Goal: Task Accomplishment & Management: Complete application form

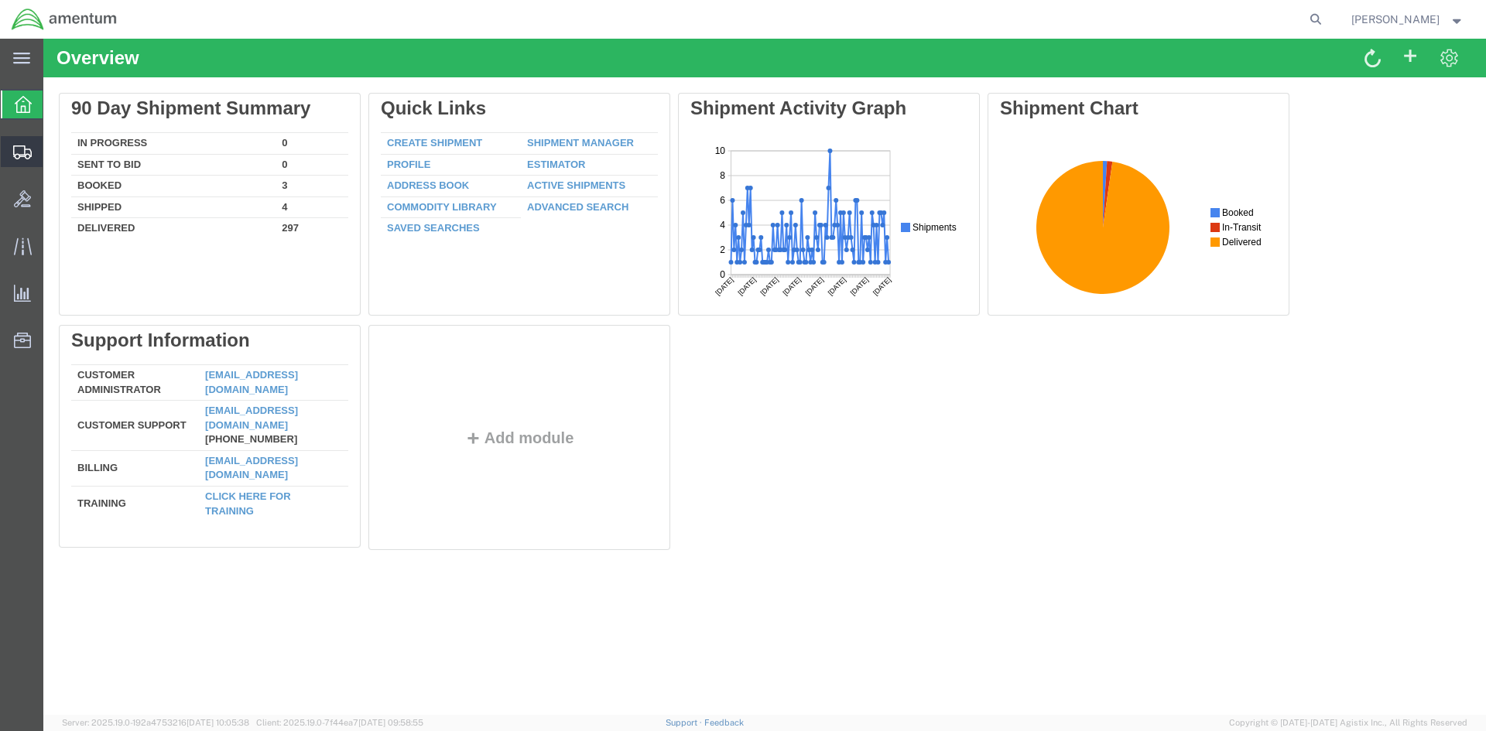
click at [53, 149] on span "Shipments" at bounding box center [48, 151] width 11 height 31
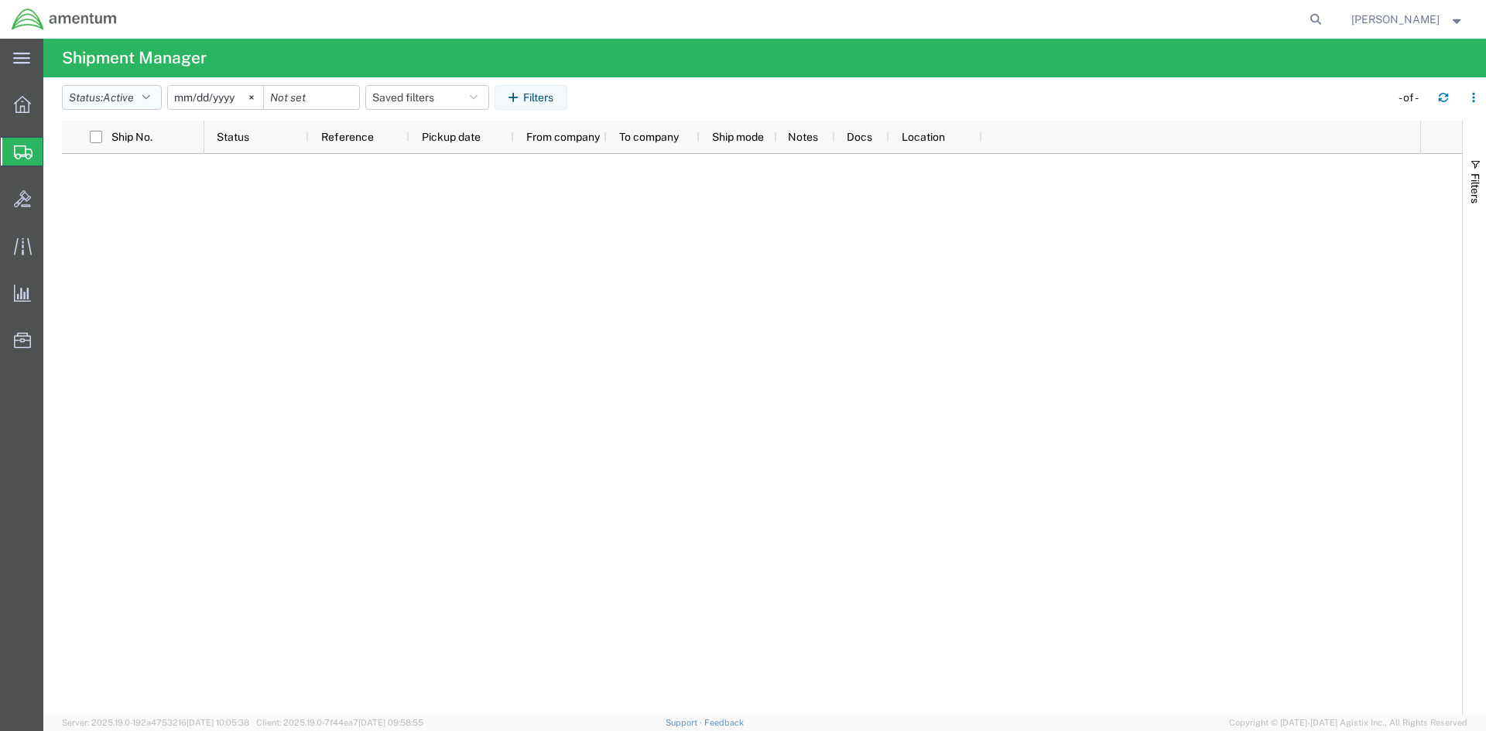
click at [150, 99] on icon "button" at bounding box center [146, 97] width 8 height 11
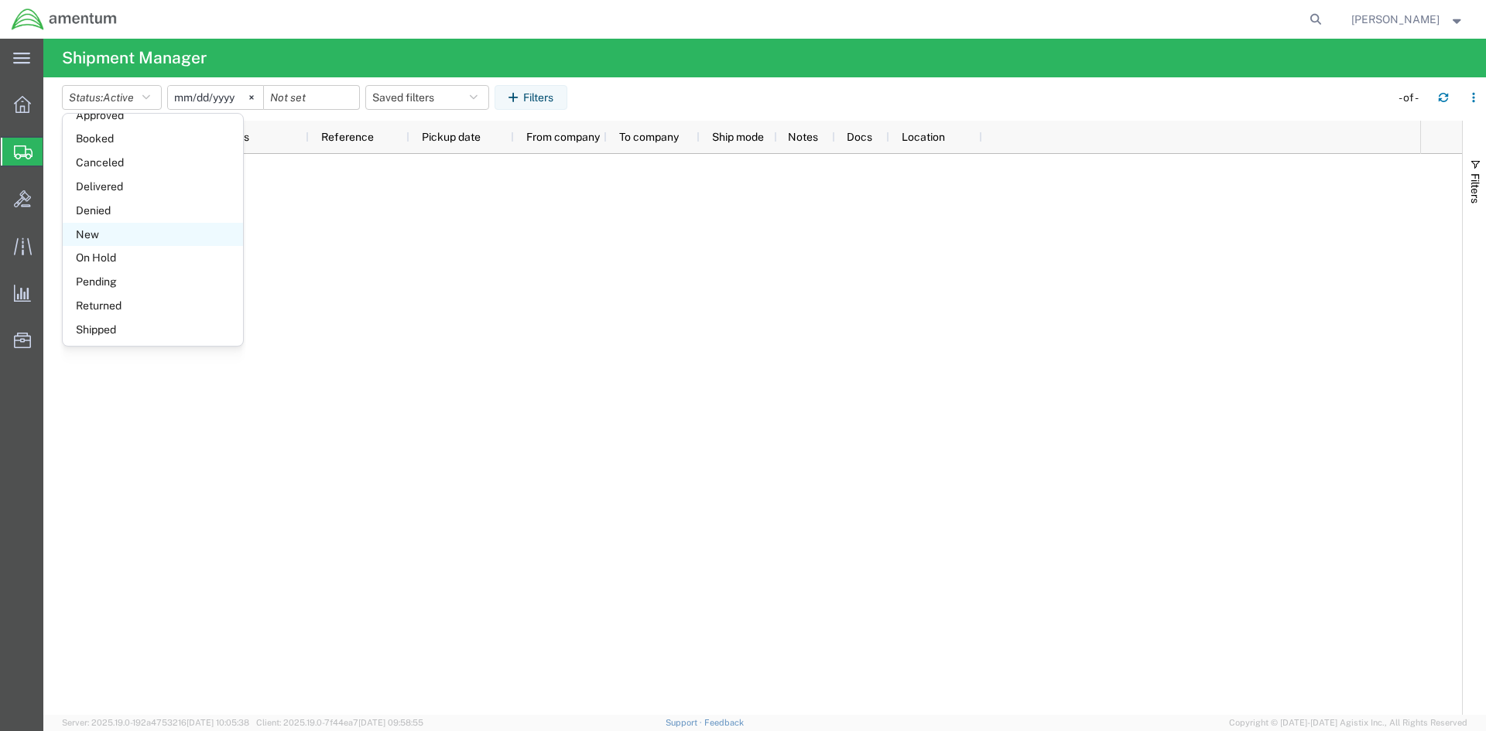
scroll to position [90, 0]
click at [135, 301] on span "Returned" at bounding box center [153, 304] width 180 height 24
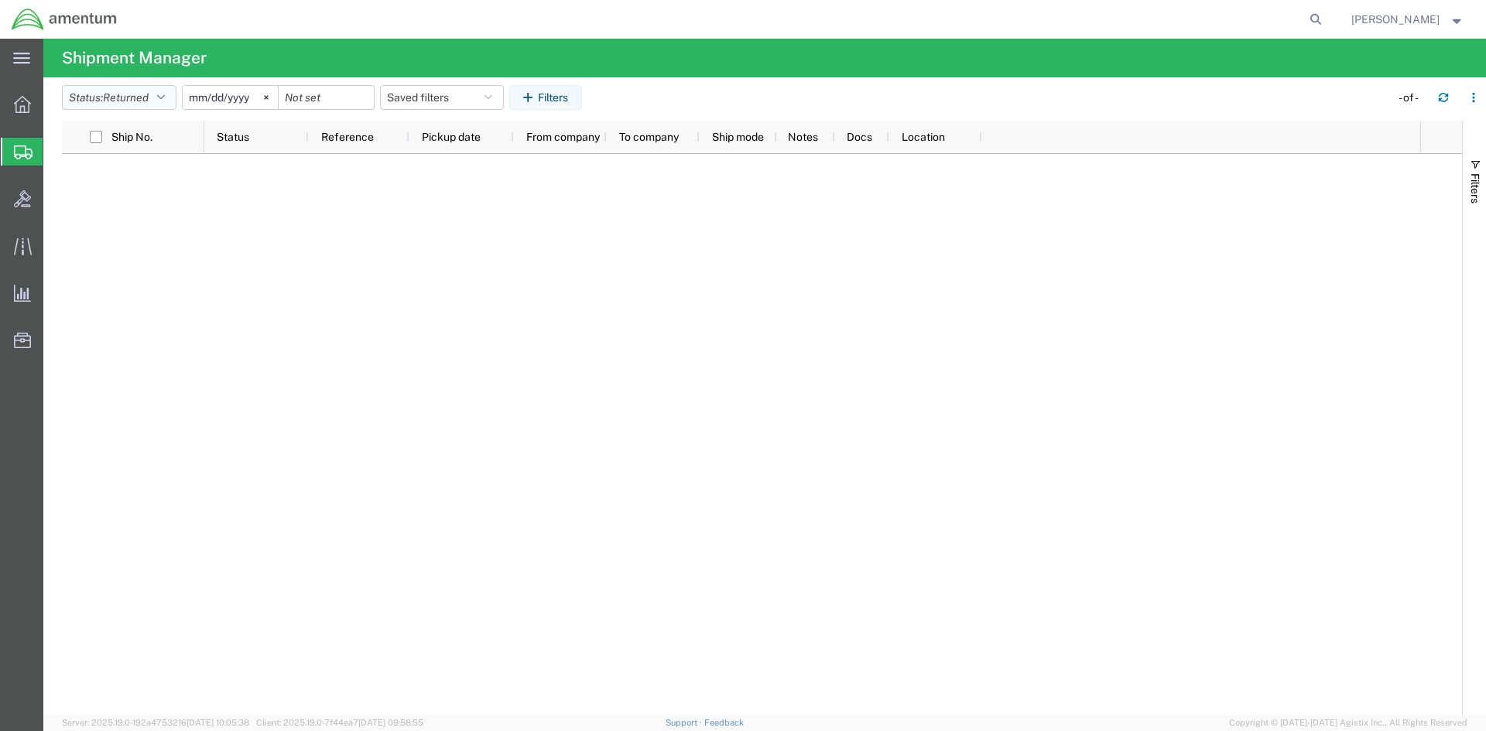
click at [164, 94] on icon "button" at bounding box center [161, 97] width 8 height 11
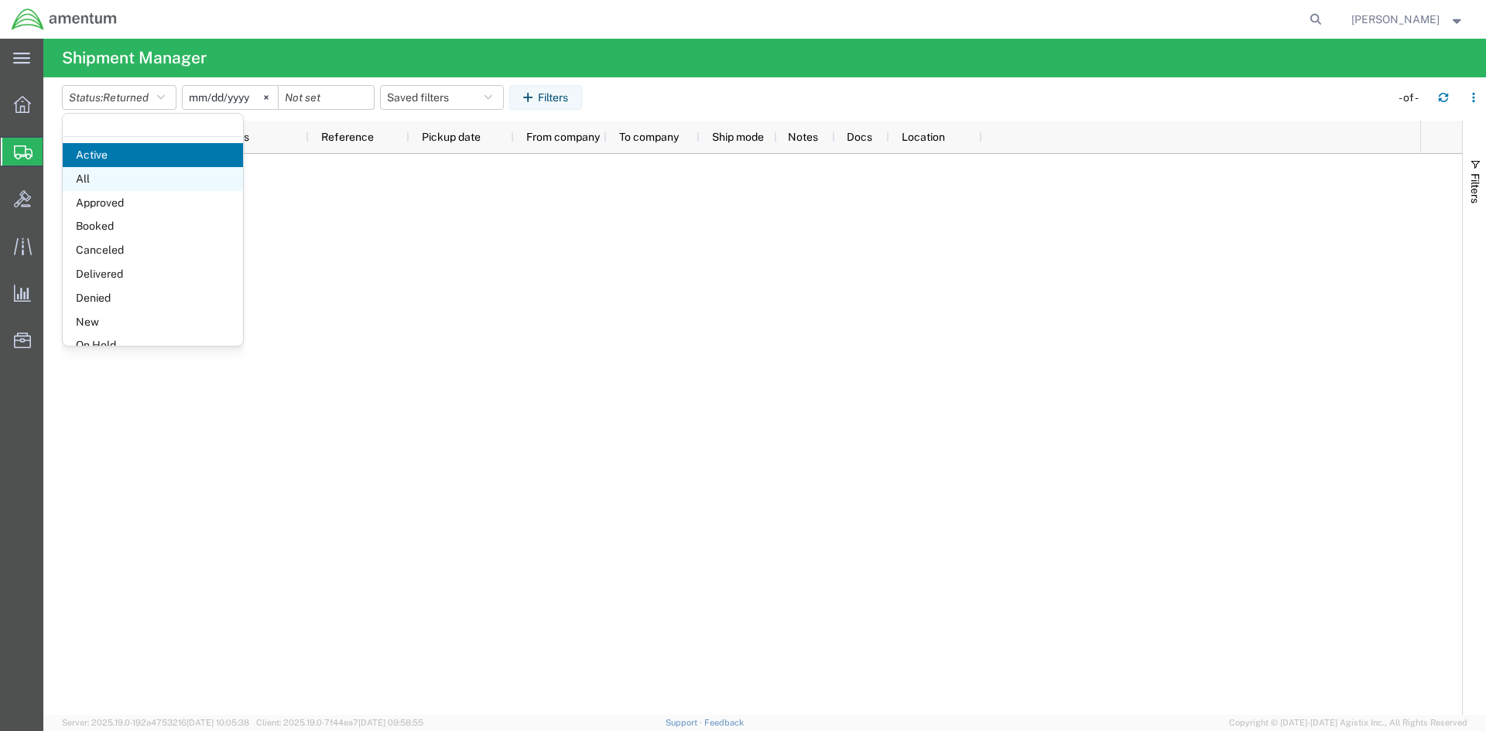
click at [130, 187] on span "All" at bounding box center [153, 179] width 180 height 24
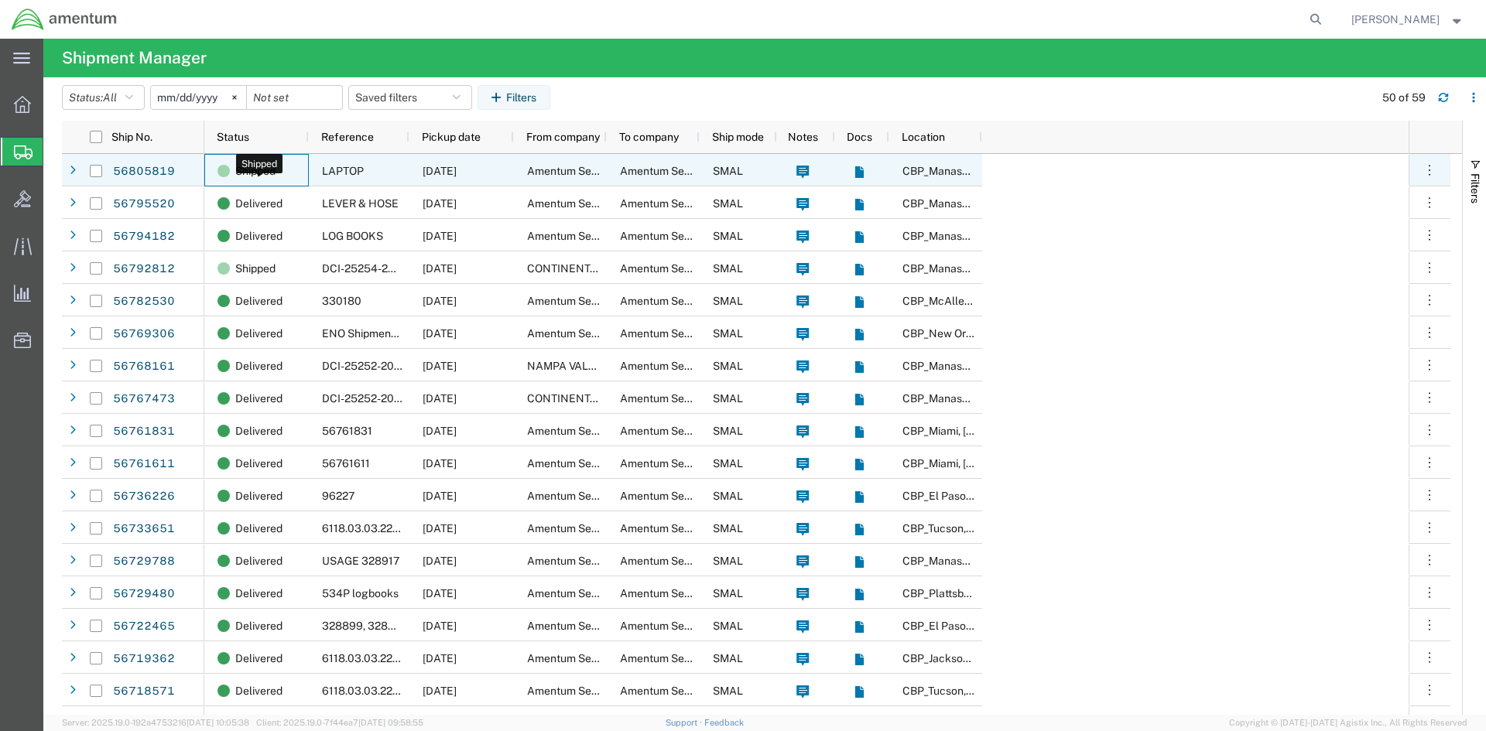
click at [258, 169] on span "Shipped" at bounding box center [255, 171] width 40 height 33
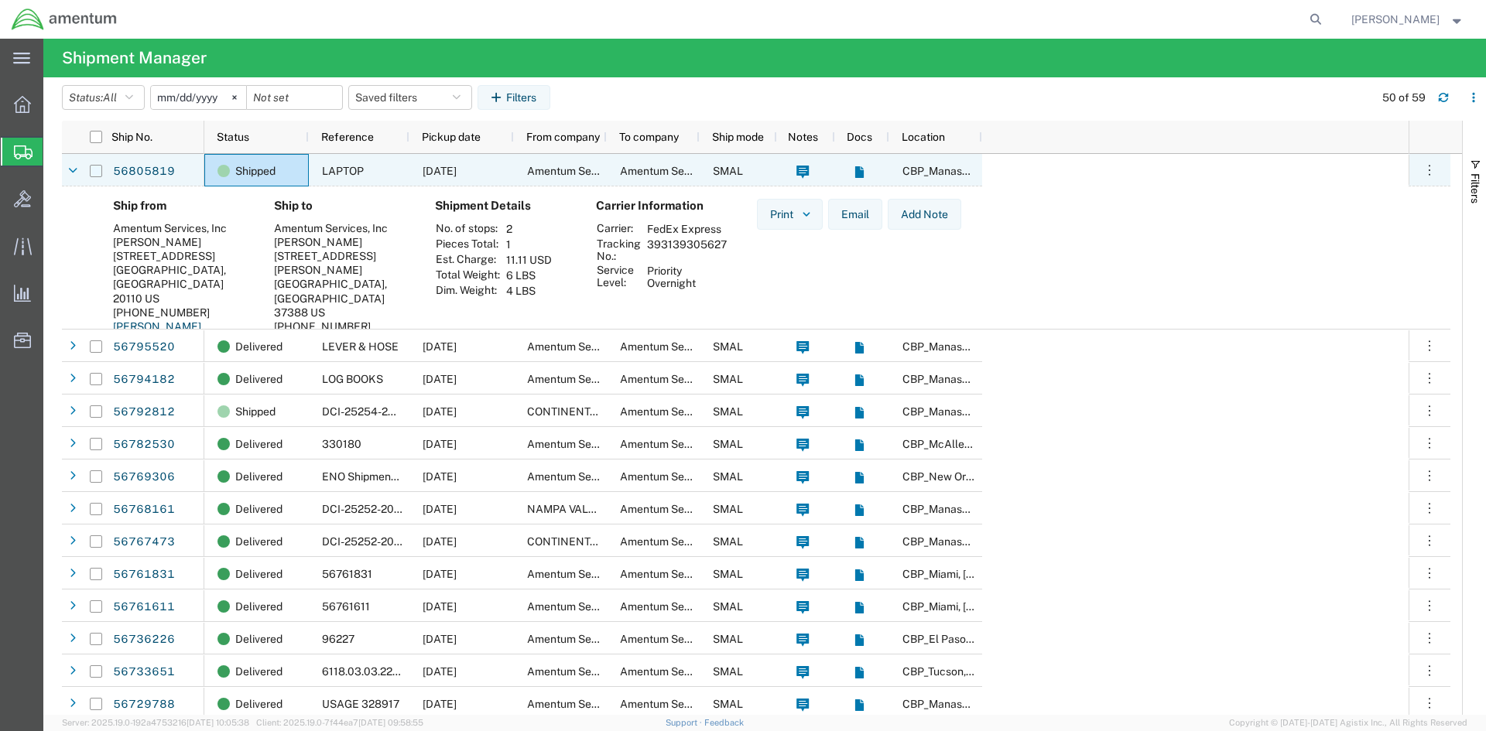
click at [96, 173] on input "Press Space to toggle row selection (unchecked)" at bounding box center [96, 171] width 12 height 12
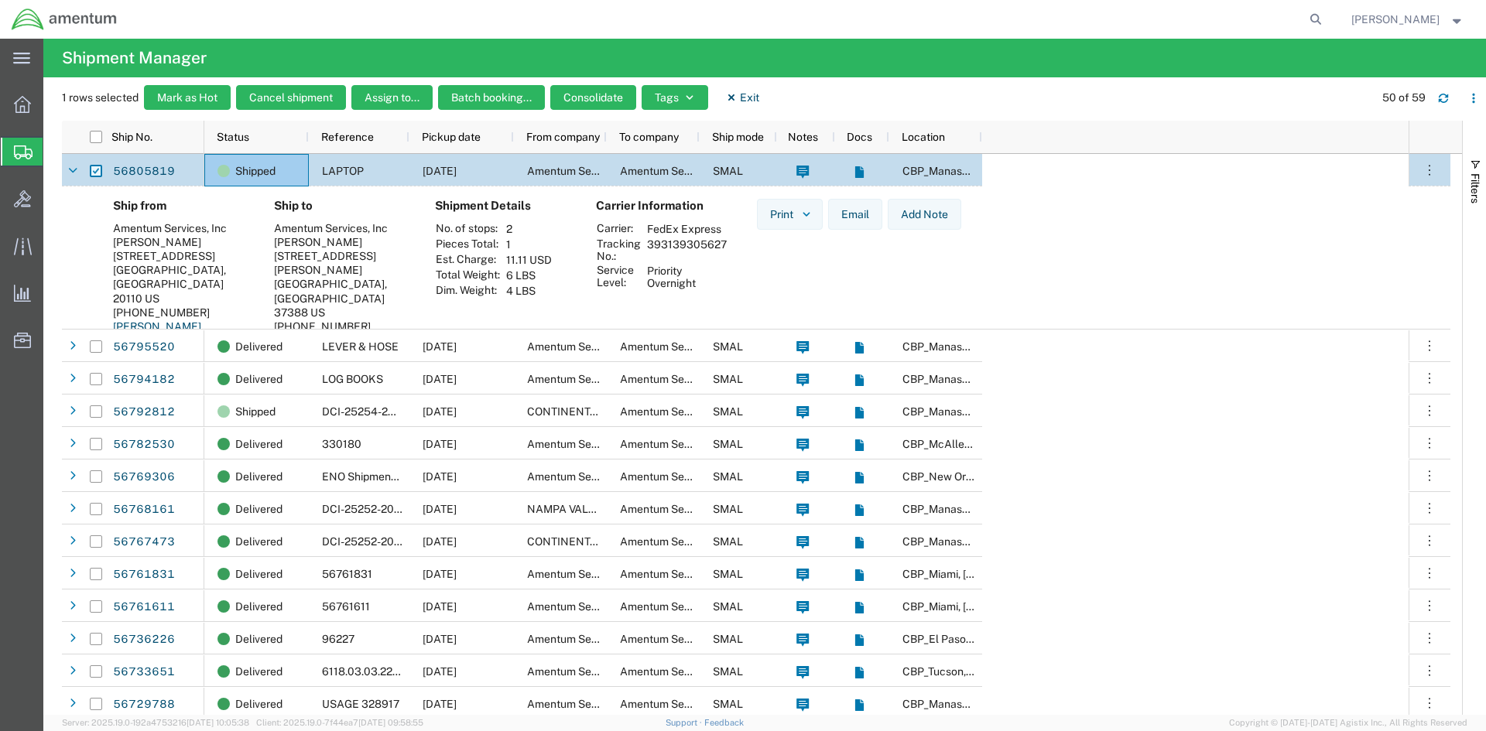
click at [96, 166] on input "Press Space to toggle row selection (checked)" at bounding box center [96, 171] width 12 height 12
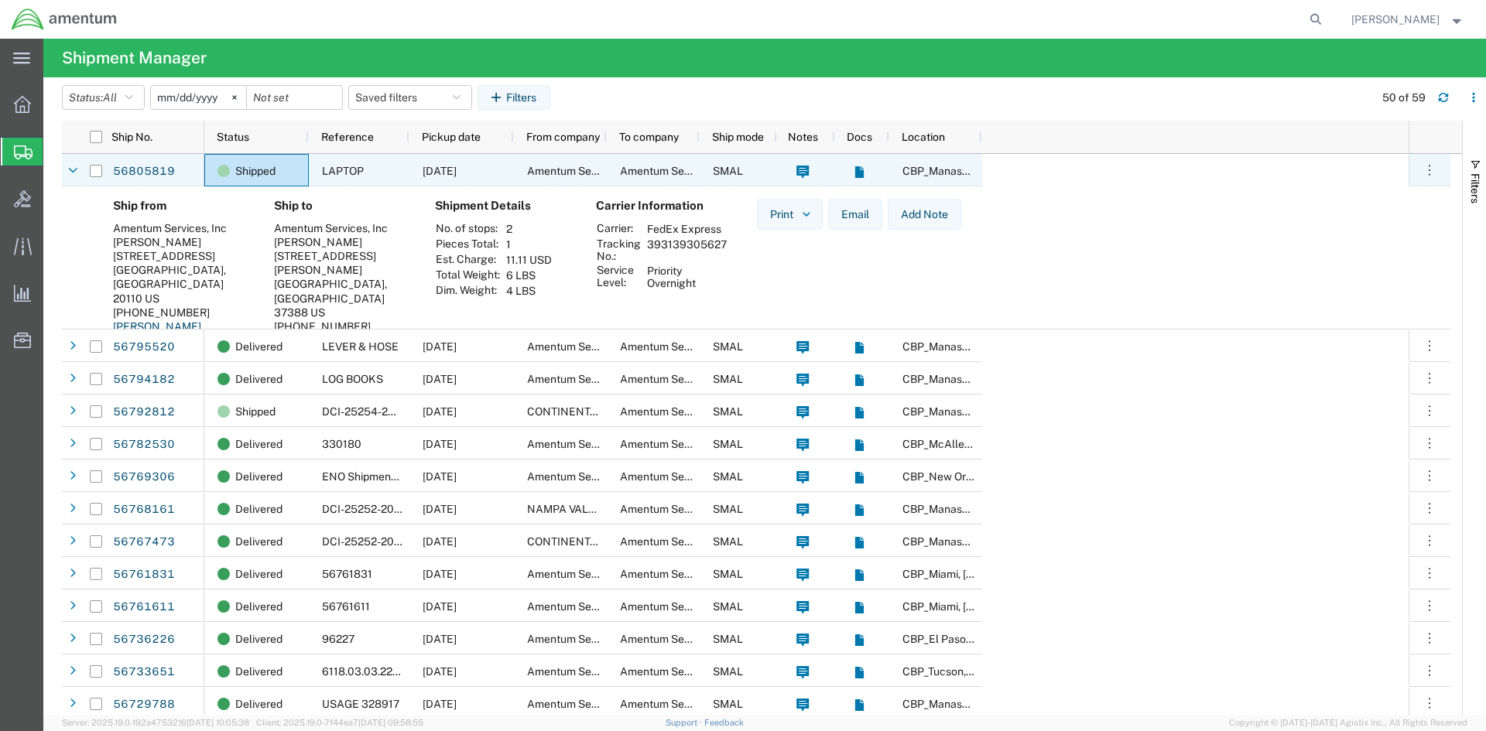
click at [93, 177] on div at bounding box center [96, 171] width 12 height 33
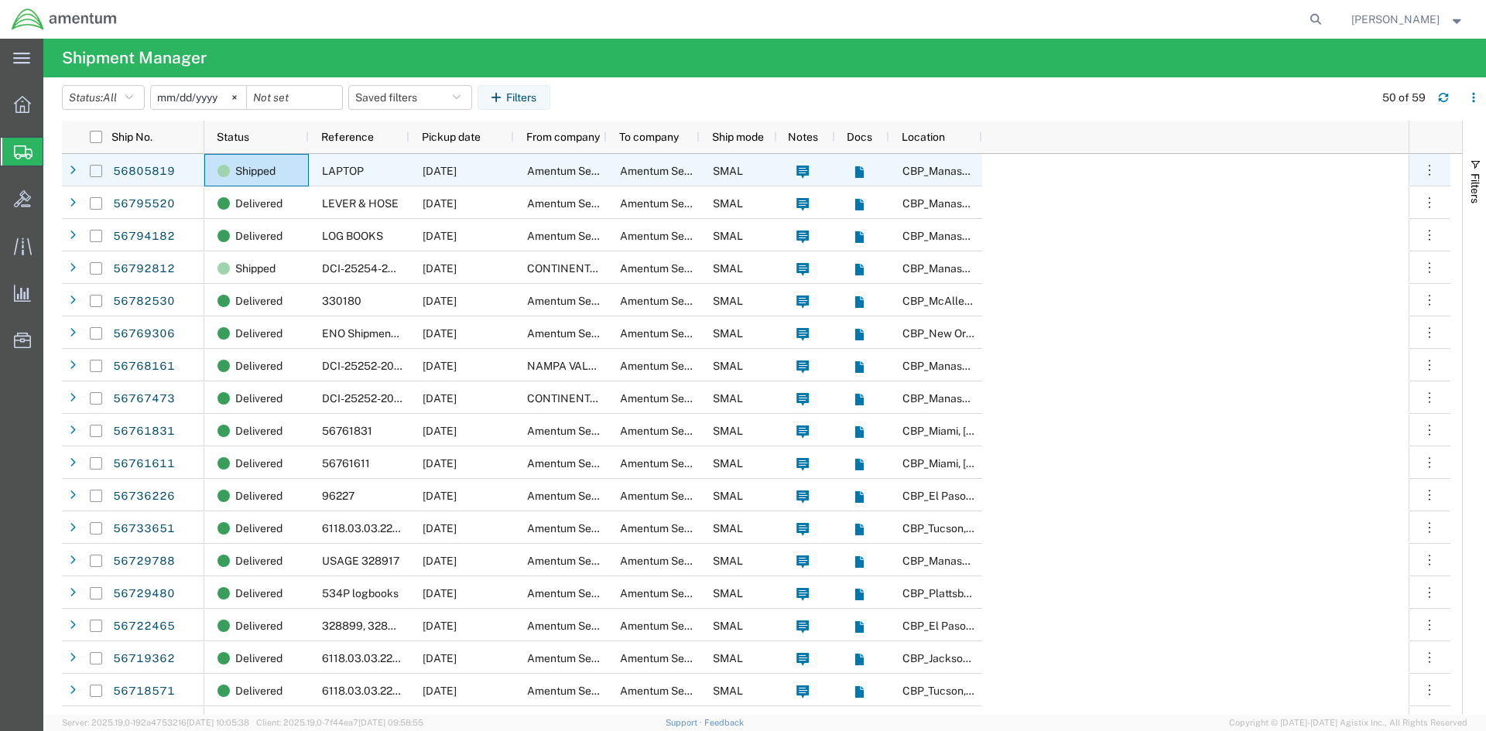
click at [95, 168] on input "Press Space to toggle row selection (unchecked)" at bounding box center [96, 171] width 12 height 12
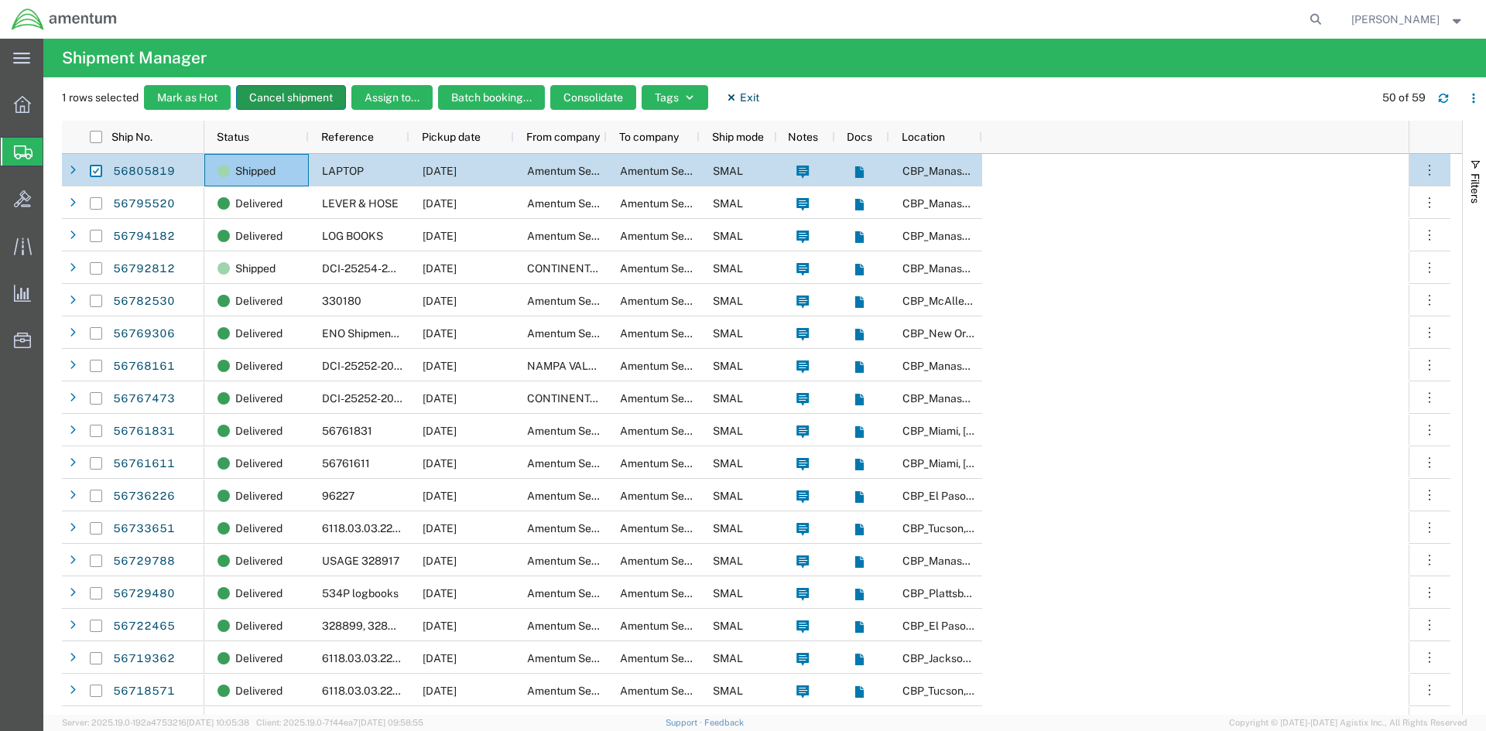
click at [319, 98] on button "Cancel shipment" at bounding box center [291, 97] width 110 height 25
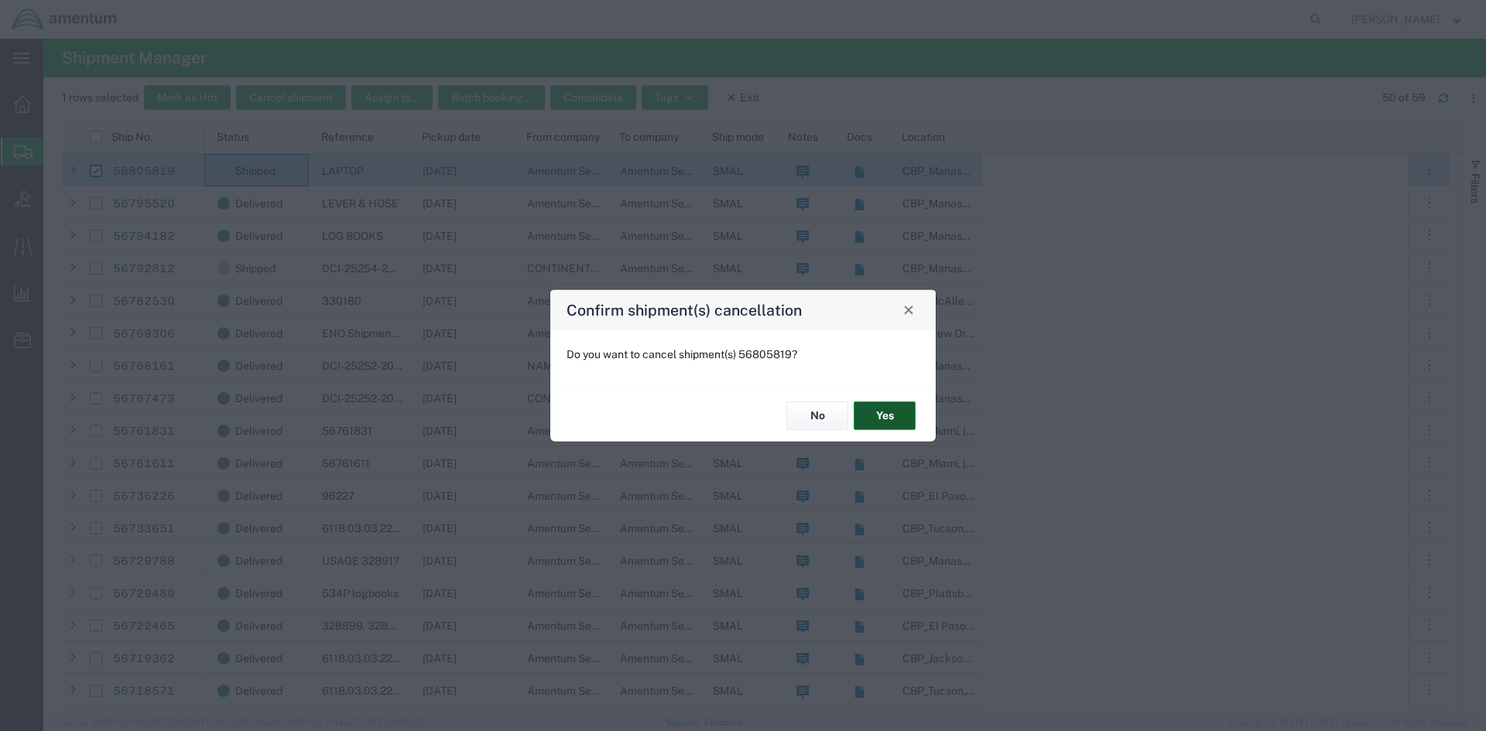
click at [886, 423] on button "Yes" at bounding box center [885, 416] width 62 height 29
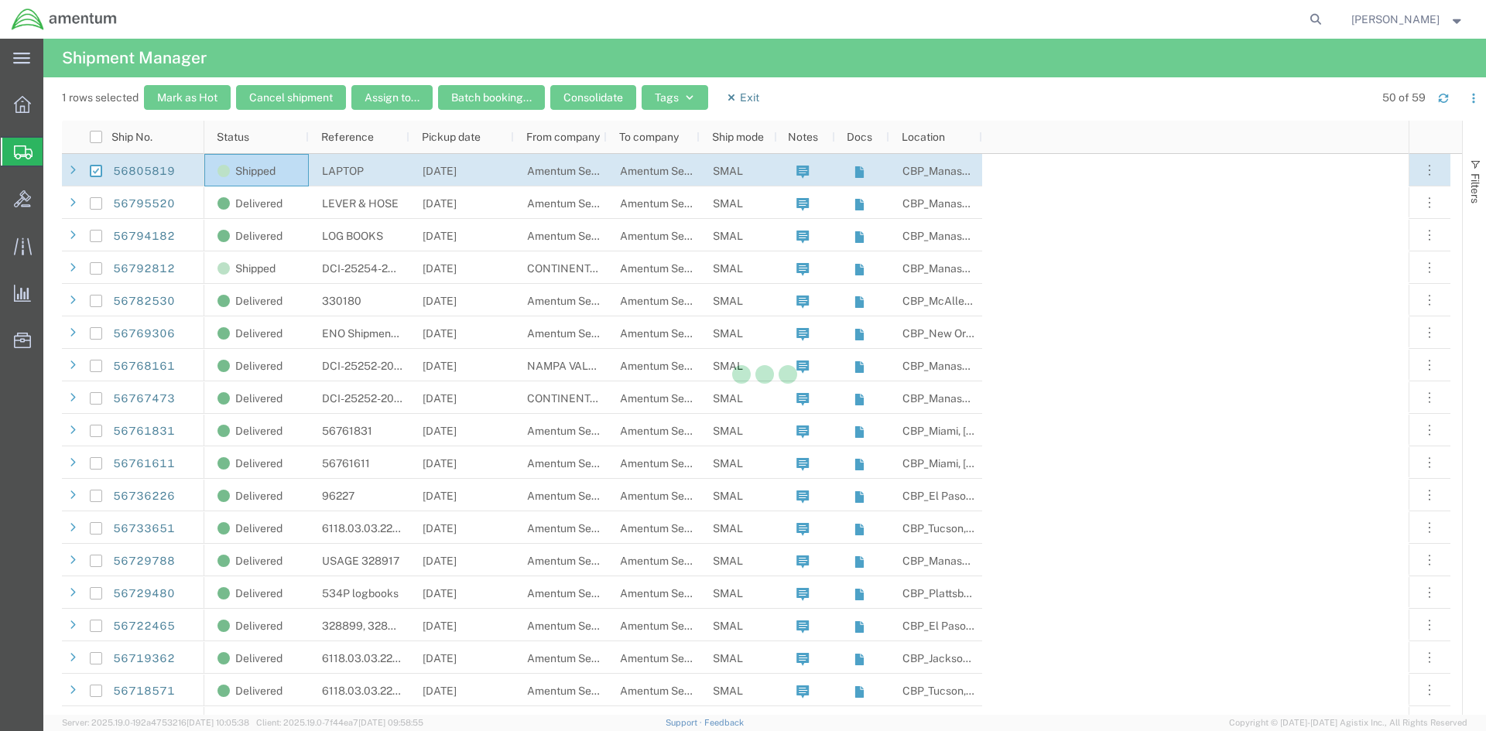
checkbox input "false"
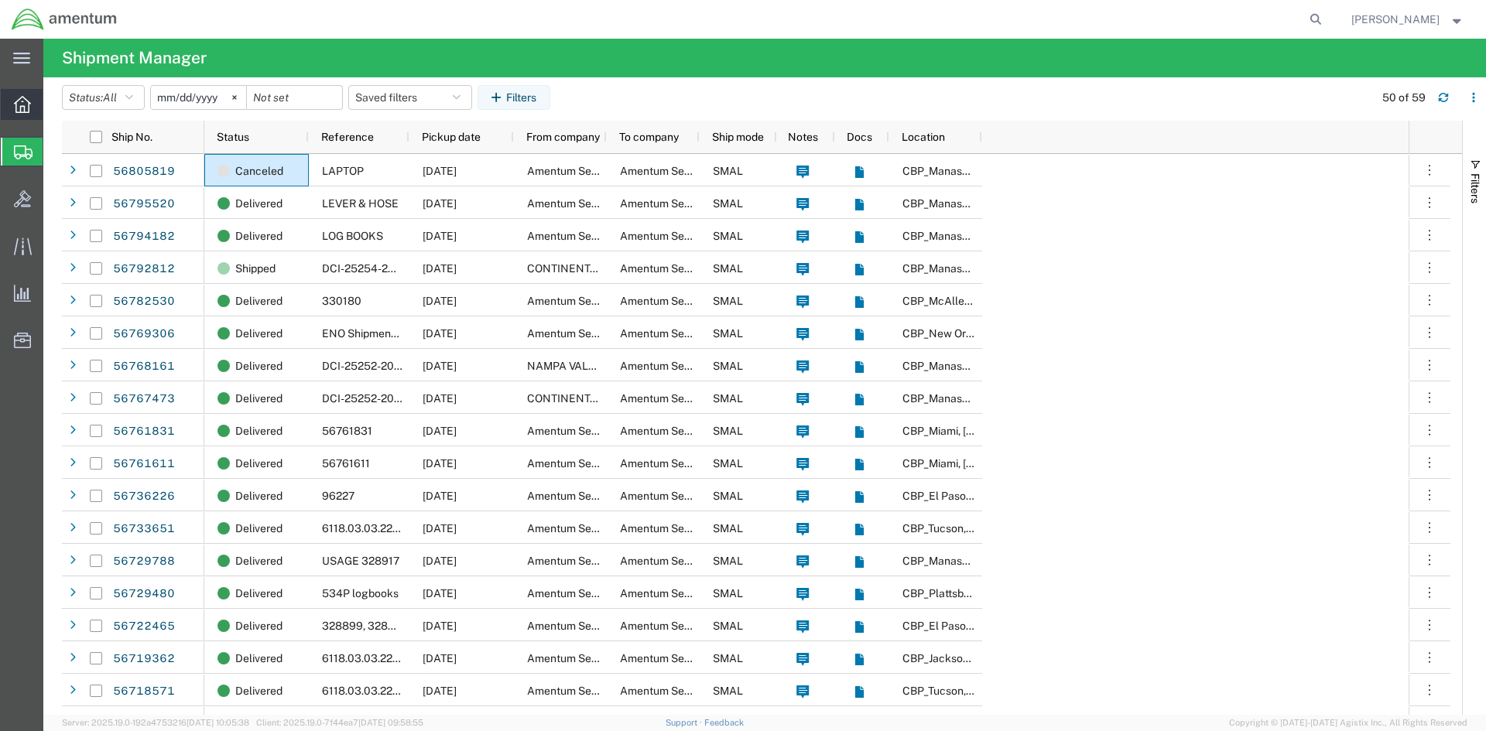
click at [22, 100] on icon at bounding box center [22, 104] width 17 height 17
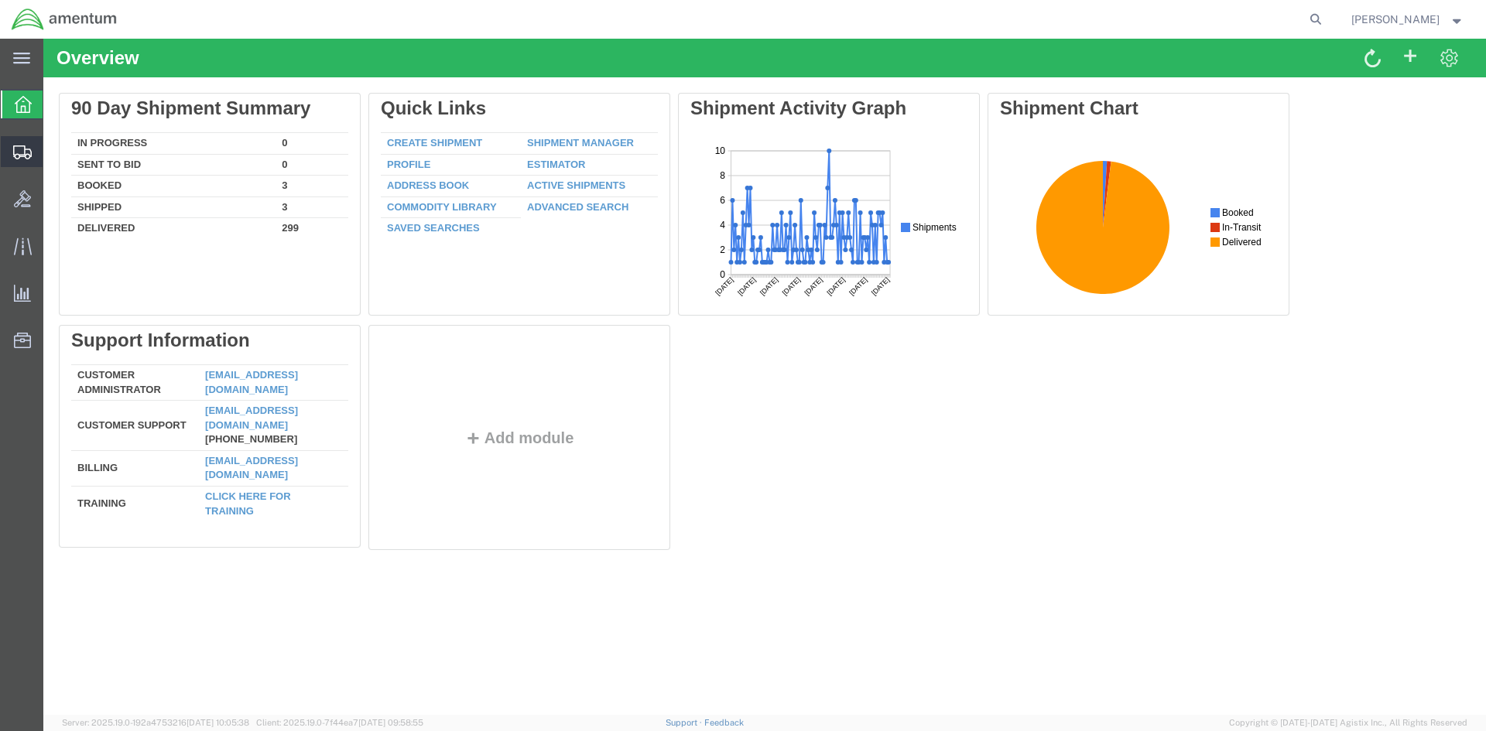
click at [0, 0] on span "Create Shipment" at bounding box center [0, 0] width 0 height 0
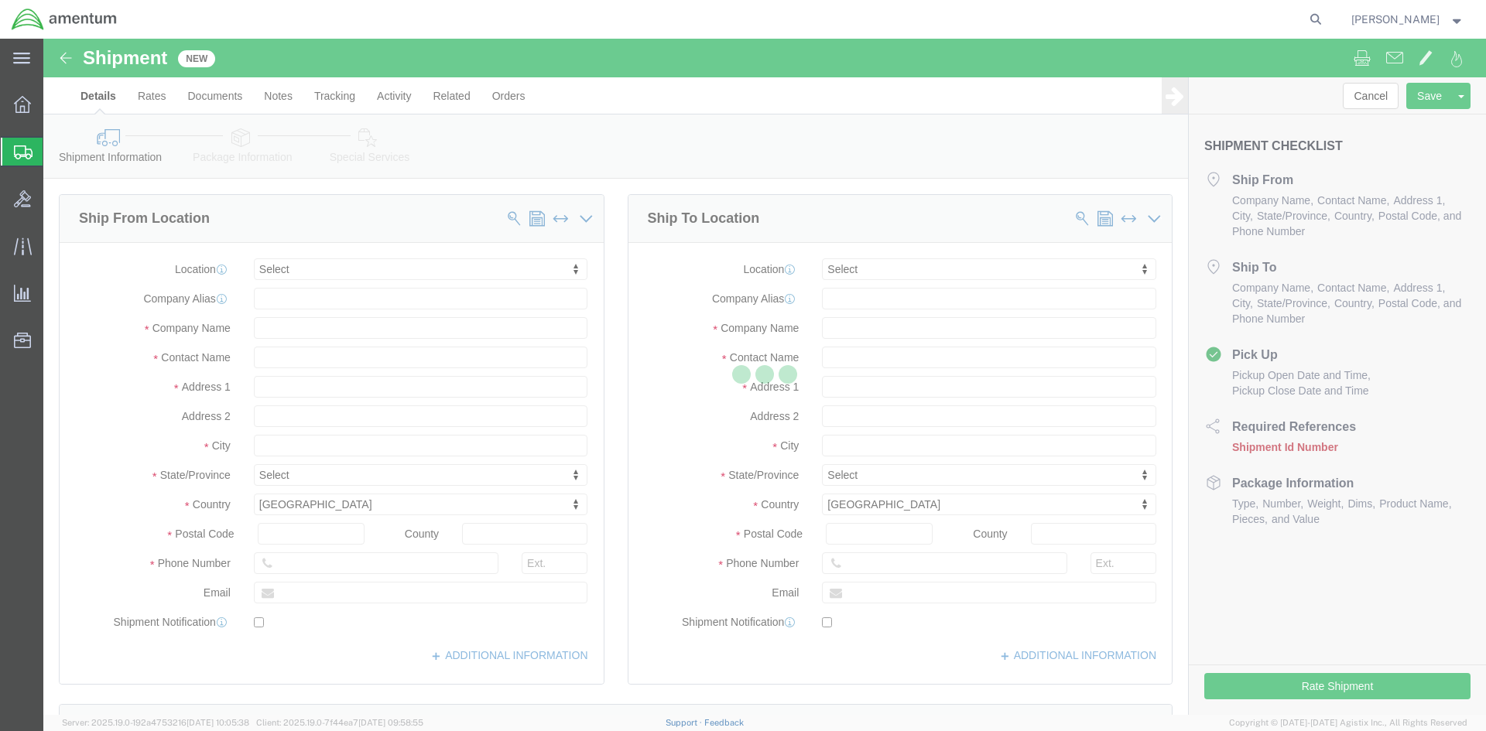
select select
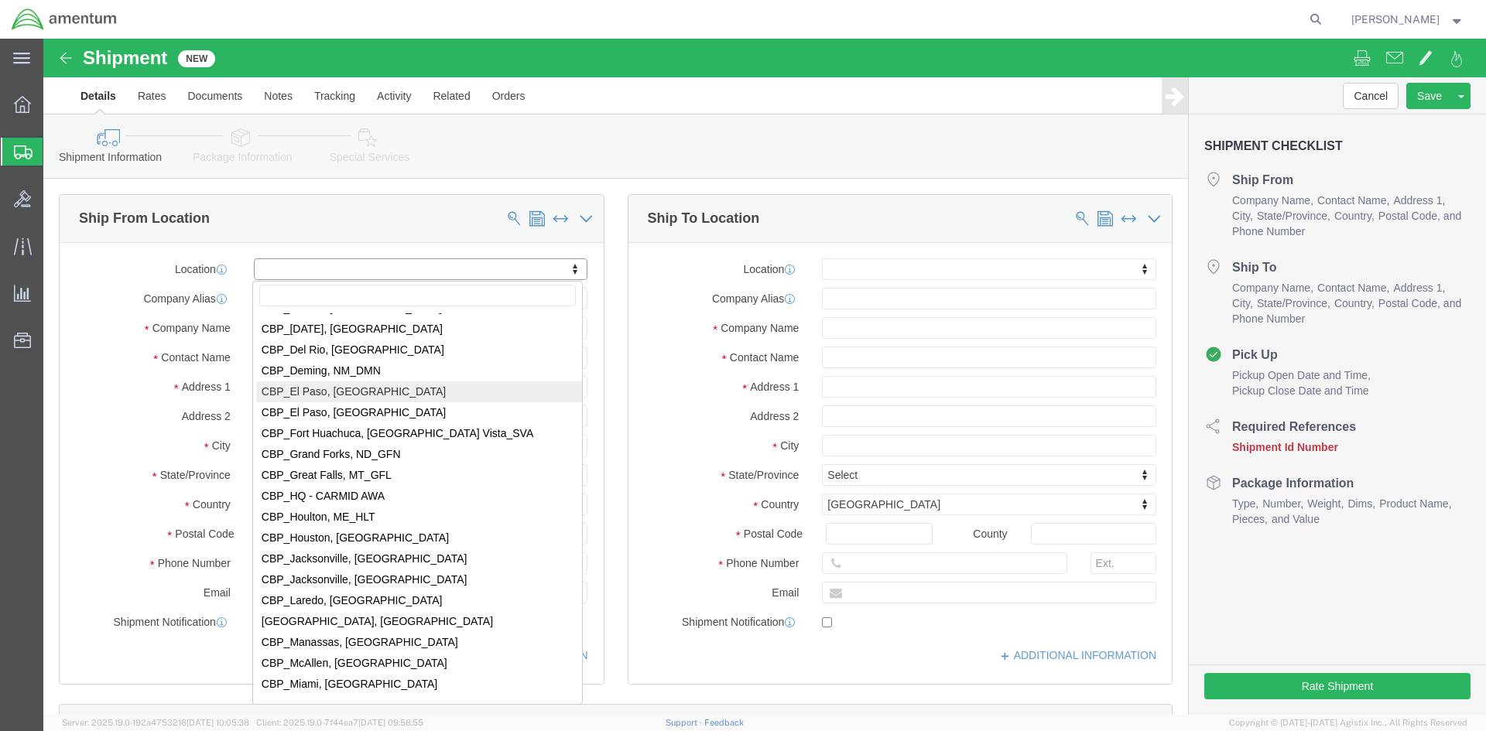
scroll to position [3018, 0]
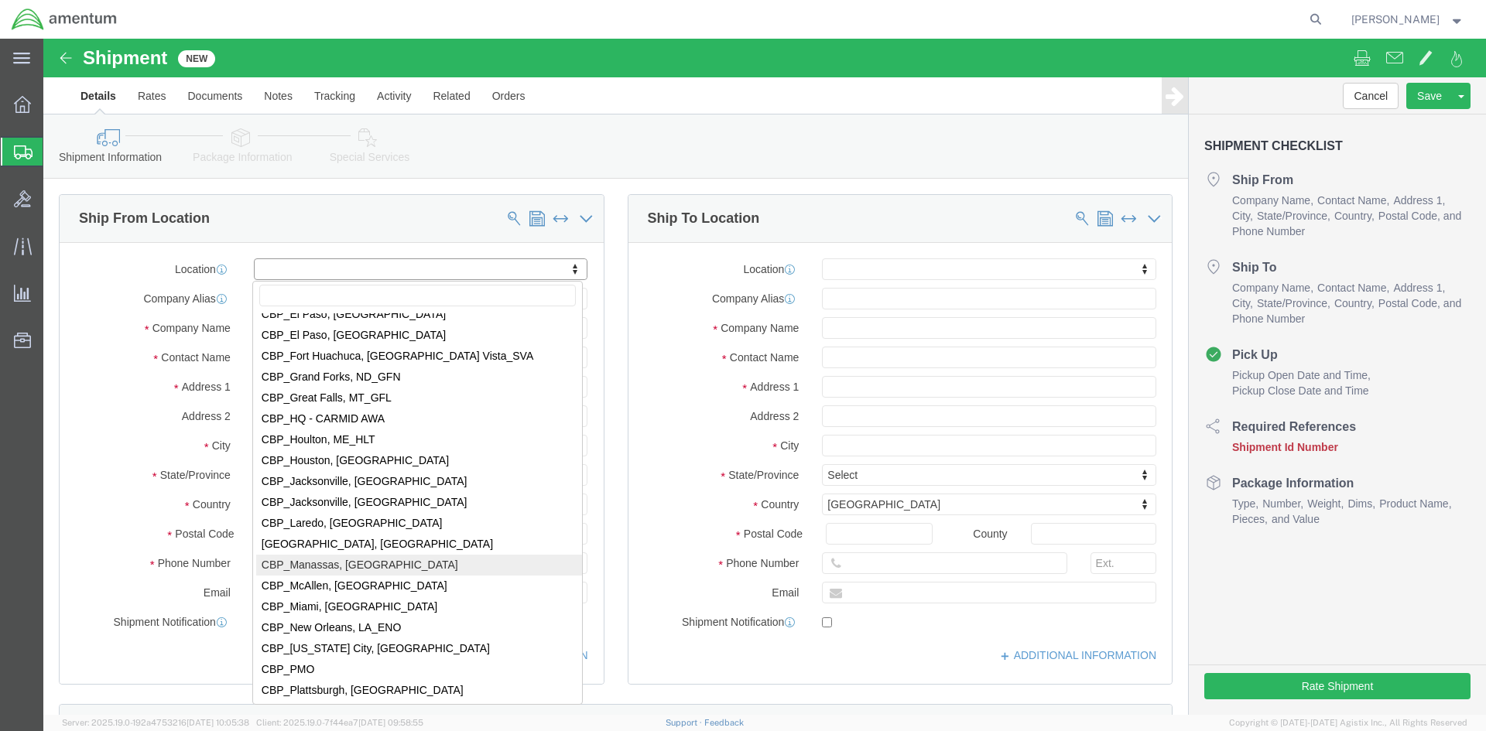
select select "49925"
type input "[STREET_ADDRESS]"
type input "20110"
type input "[PHONE_NUMBER]"
type input "236"
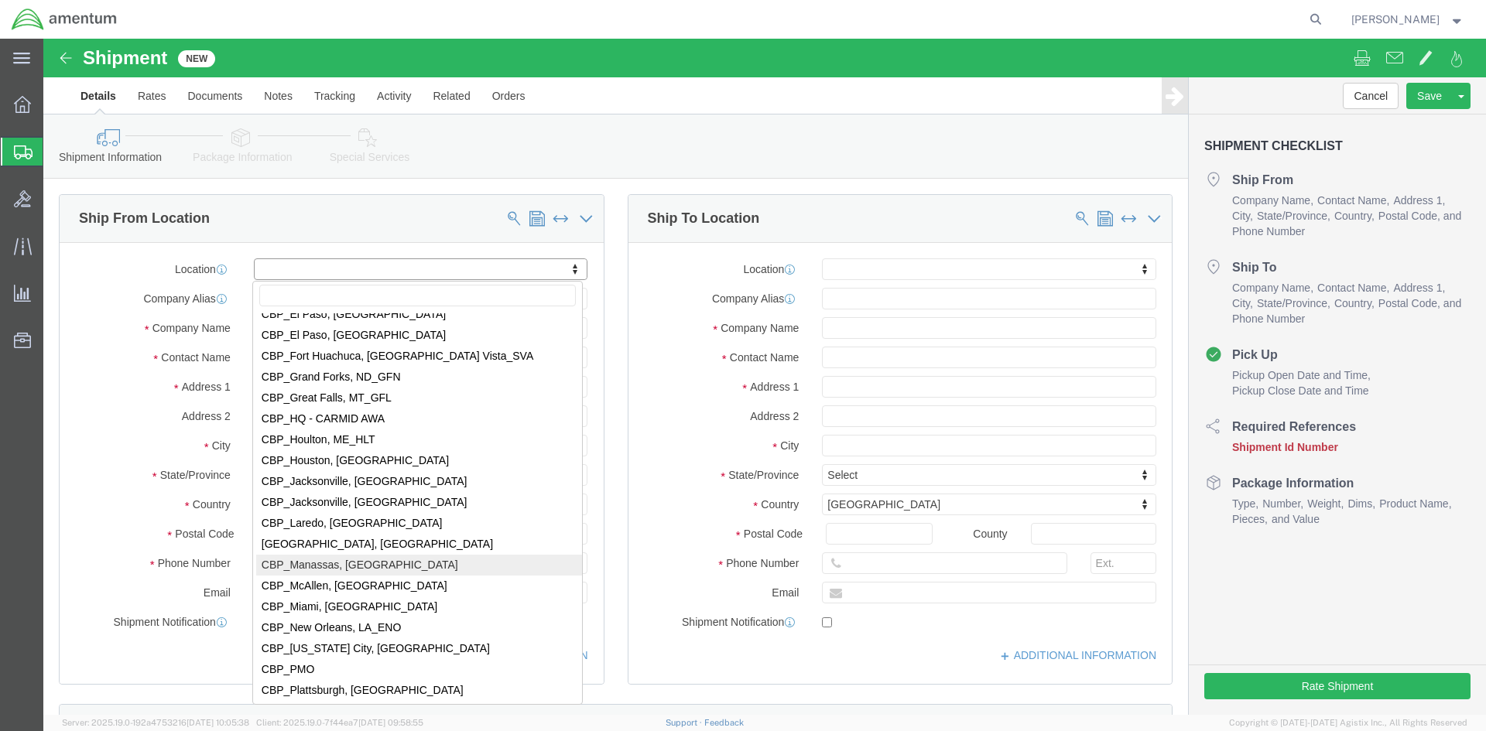
type input "[PERSON_NAME][EMAIL_ADDRESS][PERSON_NAME][DOMAIN_NAME]"
checkbox input "true"
type input "Amentum Services, Inc"
type input "[PERSON_NAME]"
type input "Manassas"
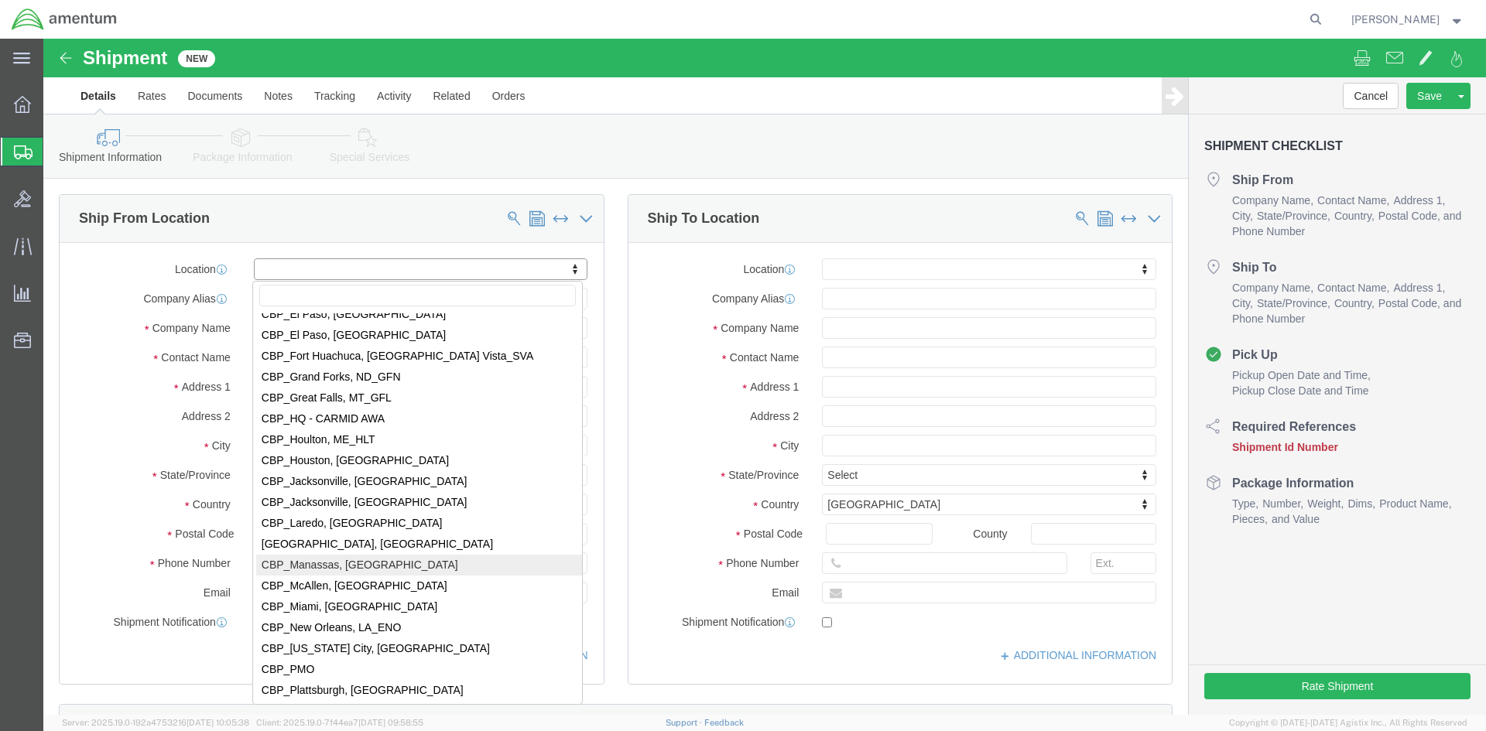
select select "VA"
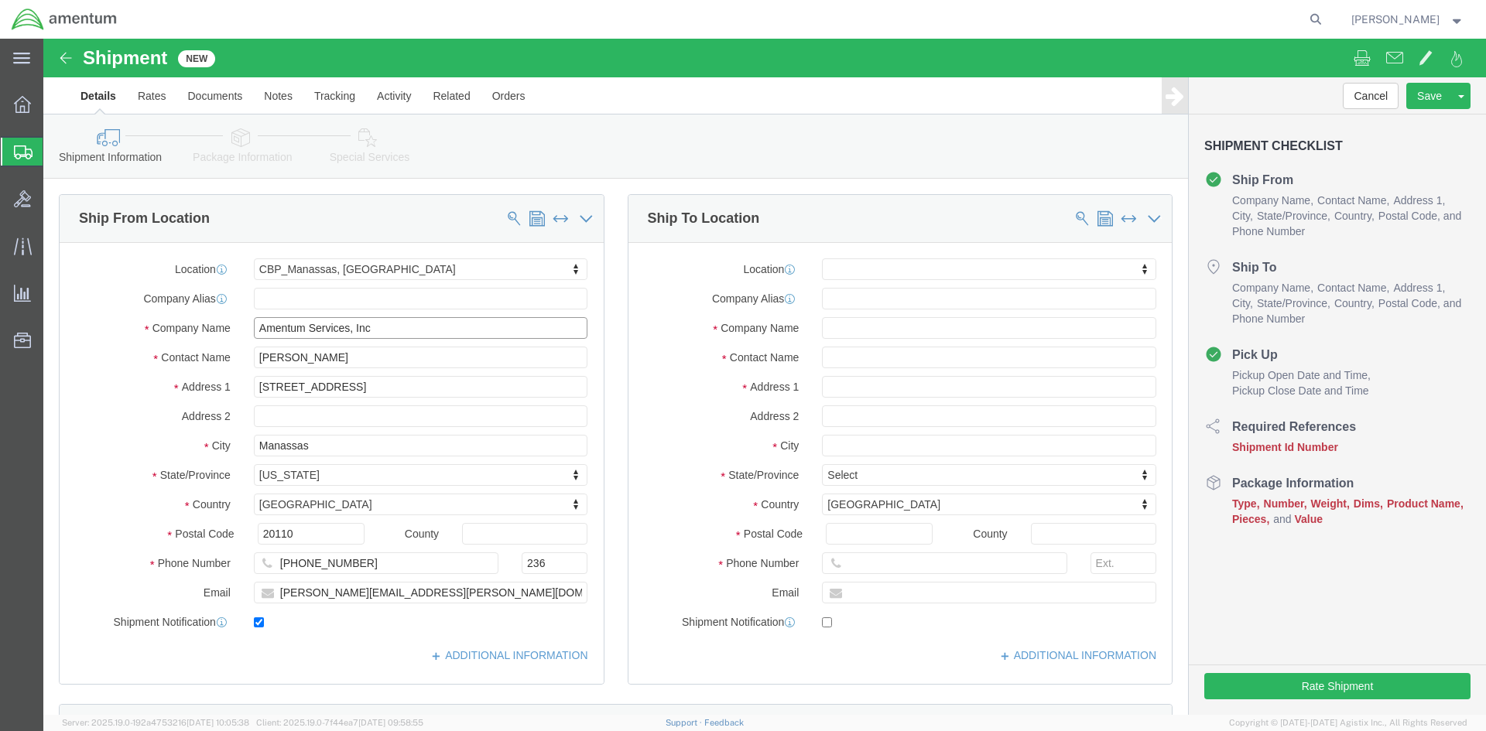
drag, startPoint x: 335, startPoint y: 288, endPoint x: 92, endPoint y: 287, distance: 243.0
click div "Company Name Amentum Services, Inc"
paste input "Amentum Services, Inc"
click input "Amentum Services, Inc"
type input "Amentum Services, Inc"
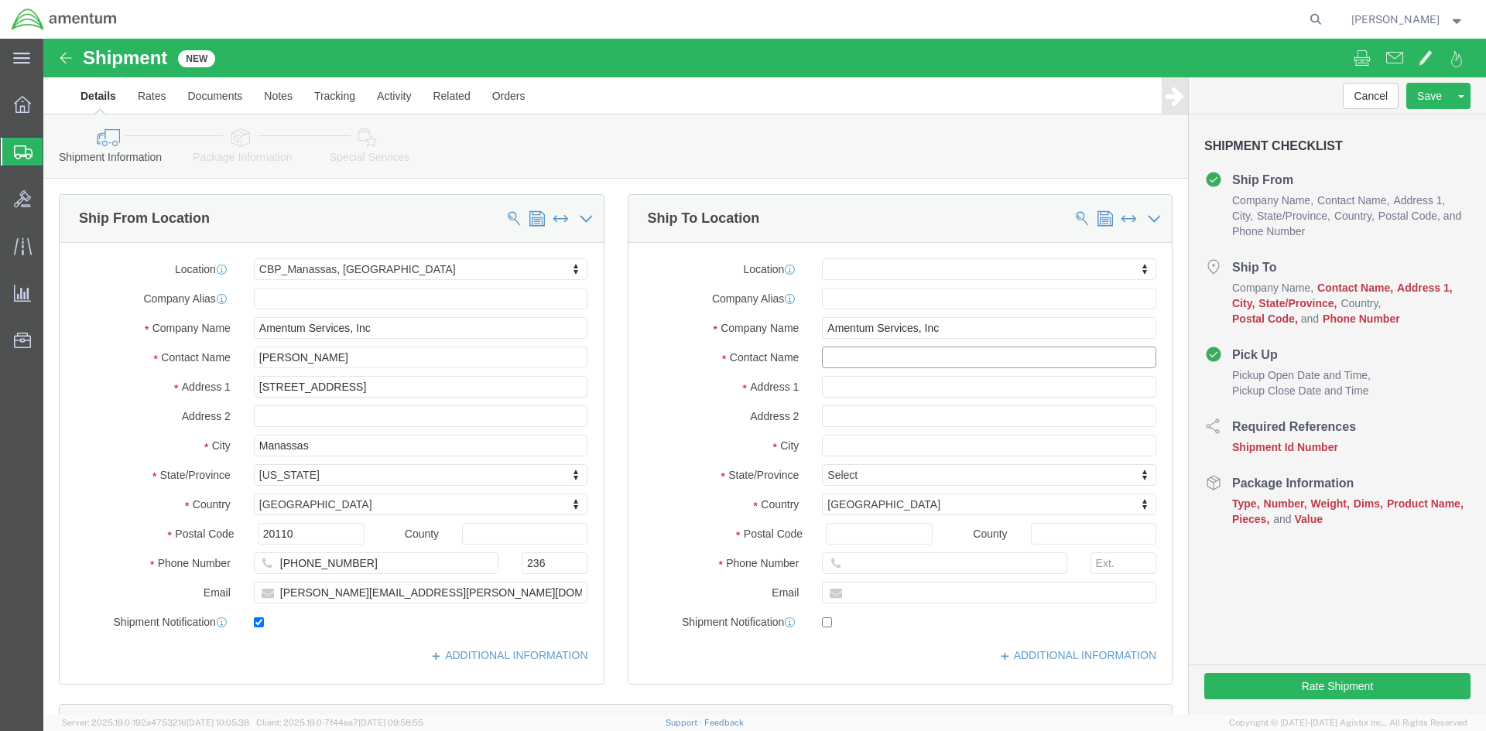
click input "text"
type input "[PERSON_NAME]"
click input "text"
paste input "[STREET_ADDRESS][PERSON_NAME]"
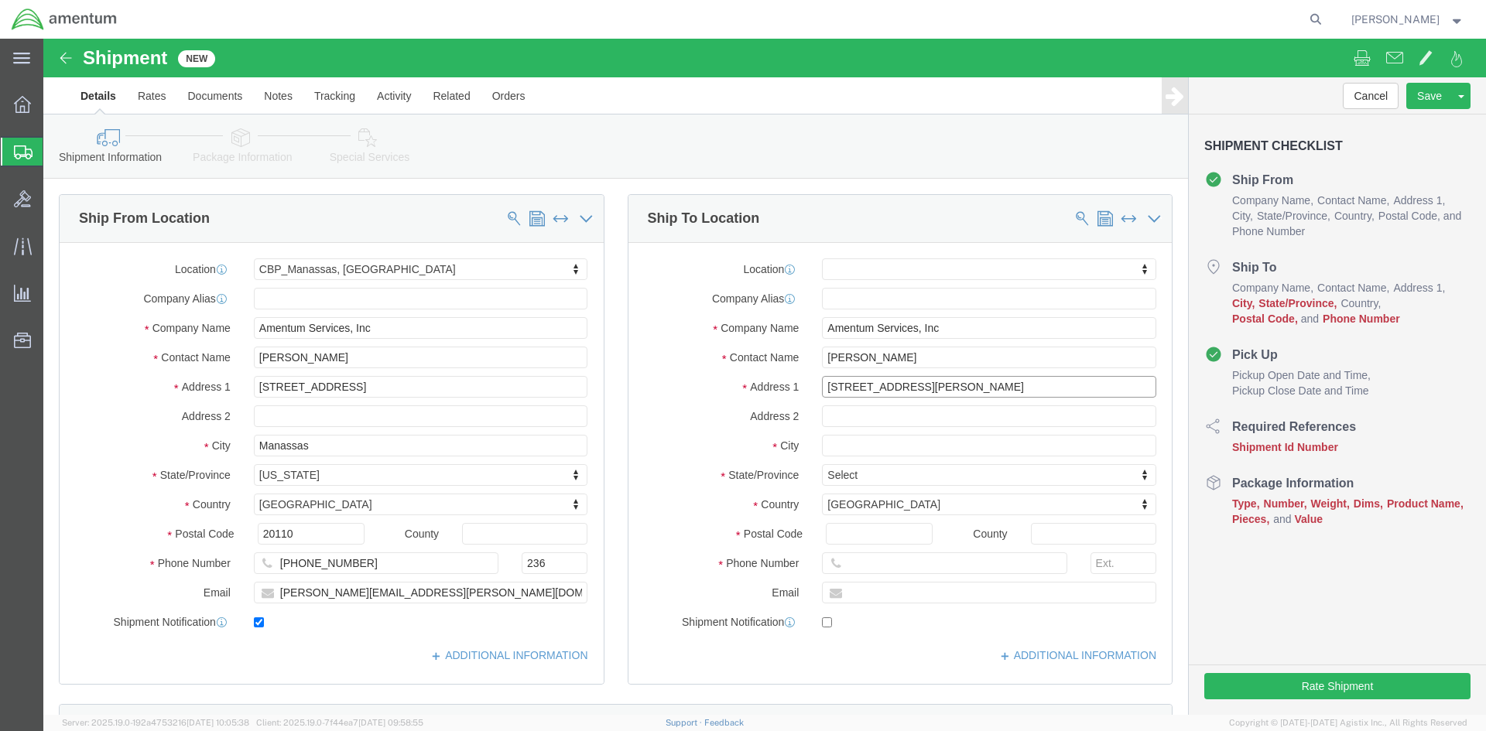
type input "[STREET_ADDRESS][PERSON_NAME]"
select select
click input "text"
paste input "Tullahoma"
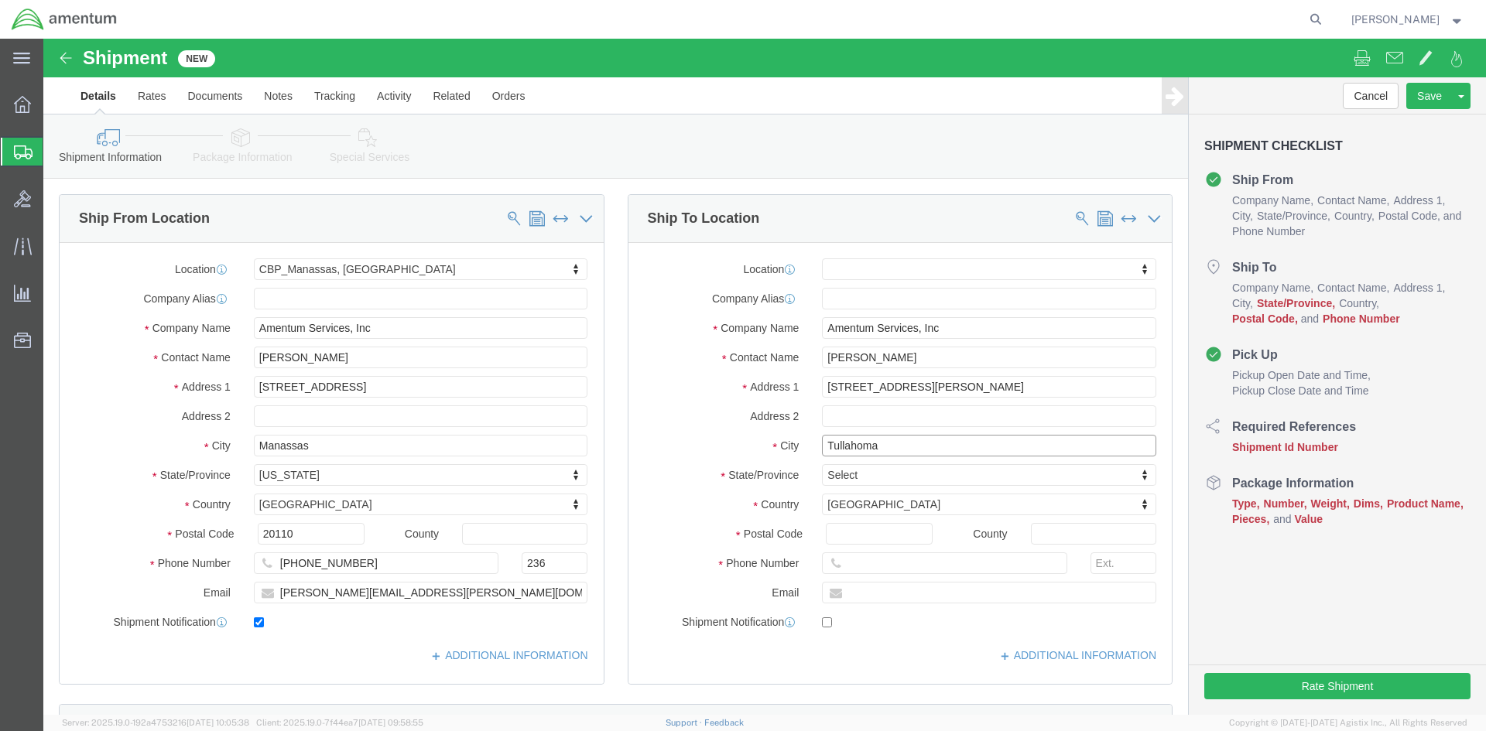
type input "Tullahoma"
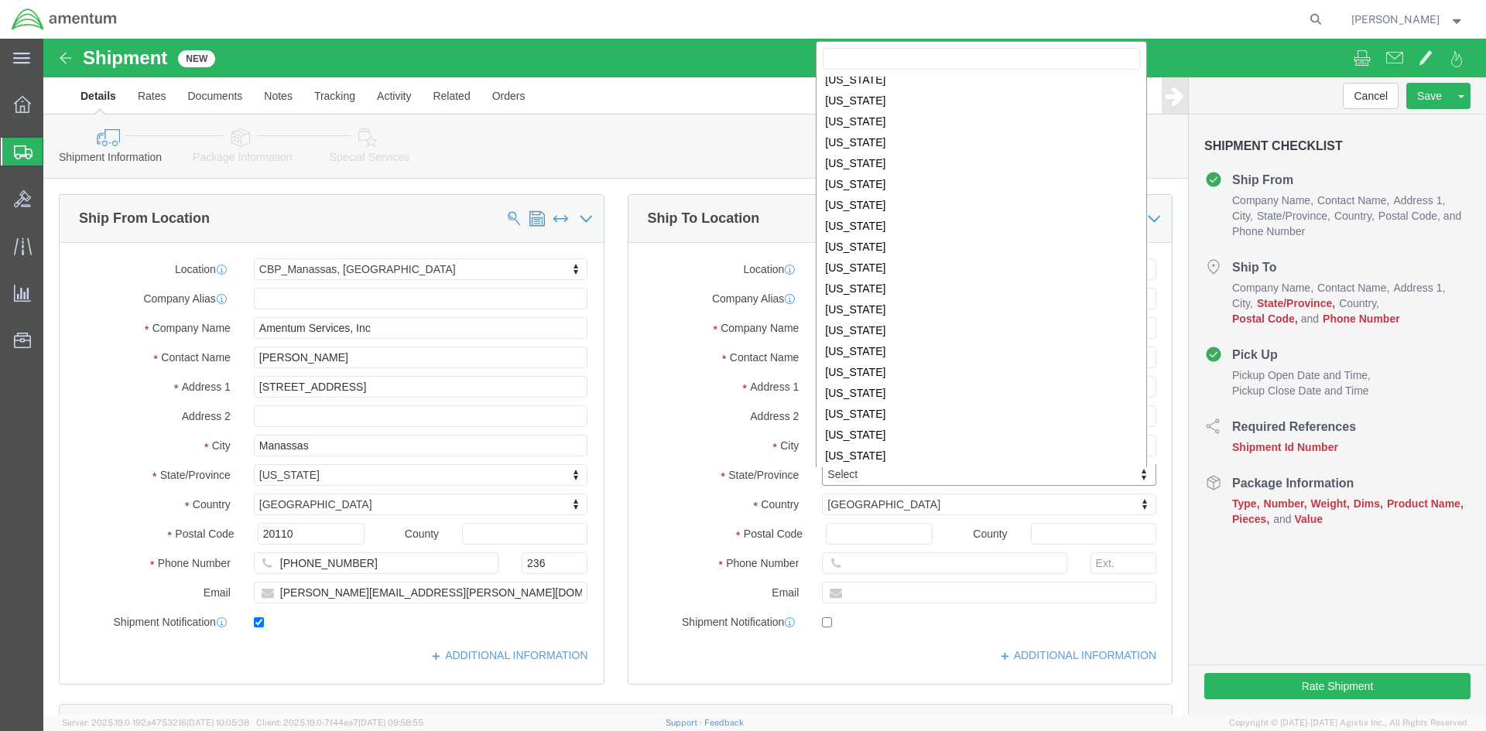
scroll to position [776, 0]
select select
select select "TN"
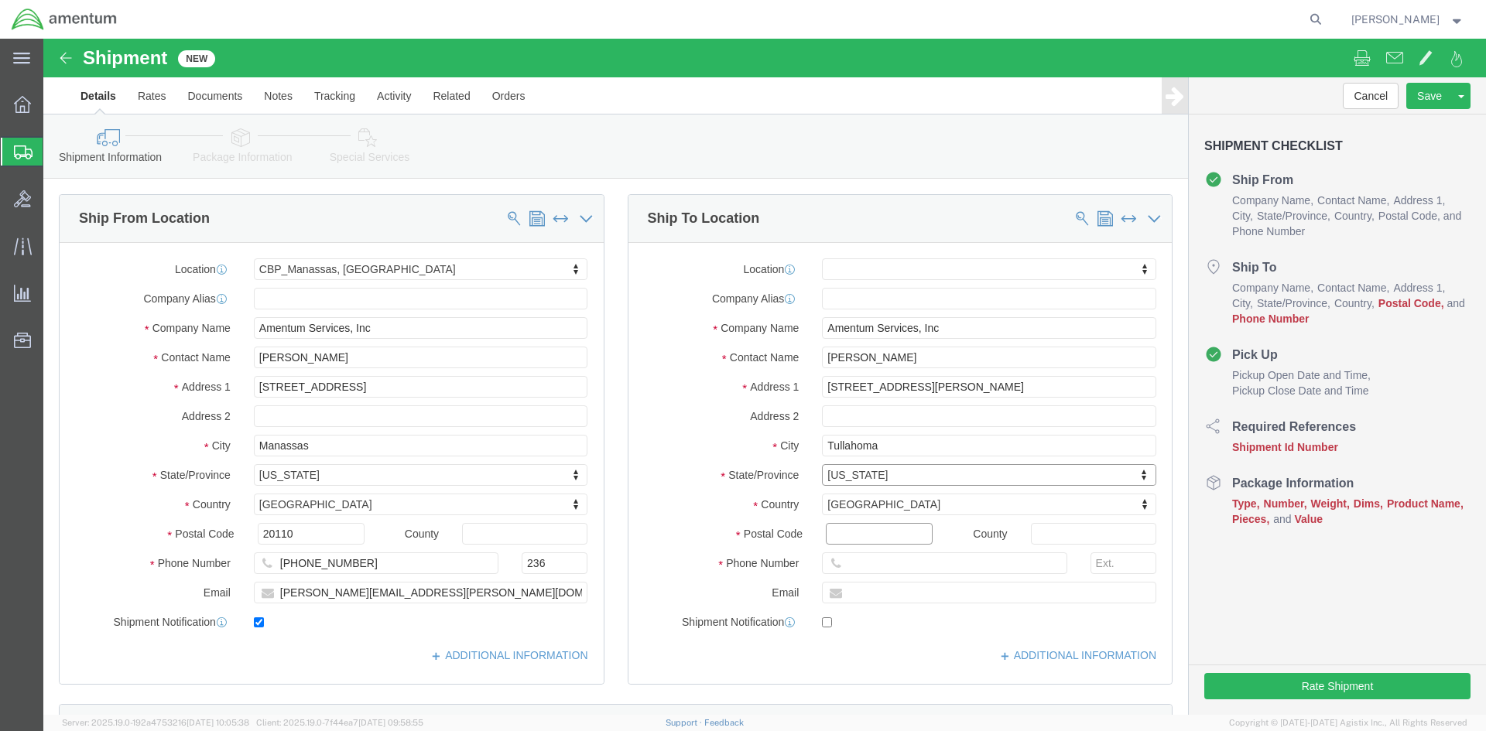
click input "Postal Code"
type input "37388"
select select
click input "text"
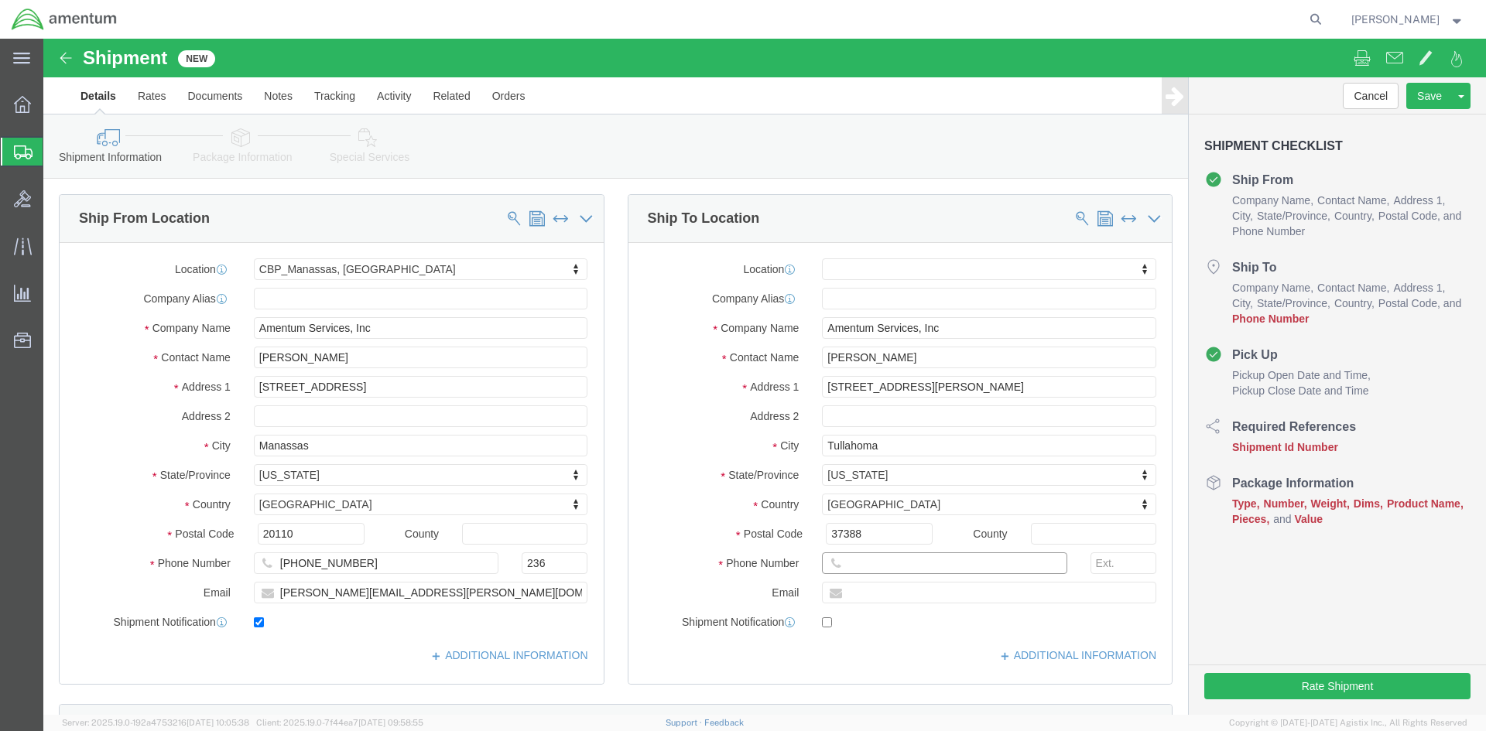
click input "text"
type input "[PHONE_NUMBER]"
click input "text"
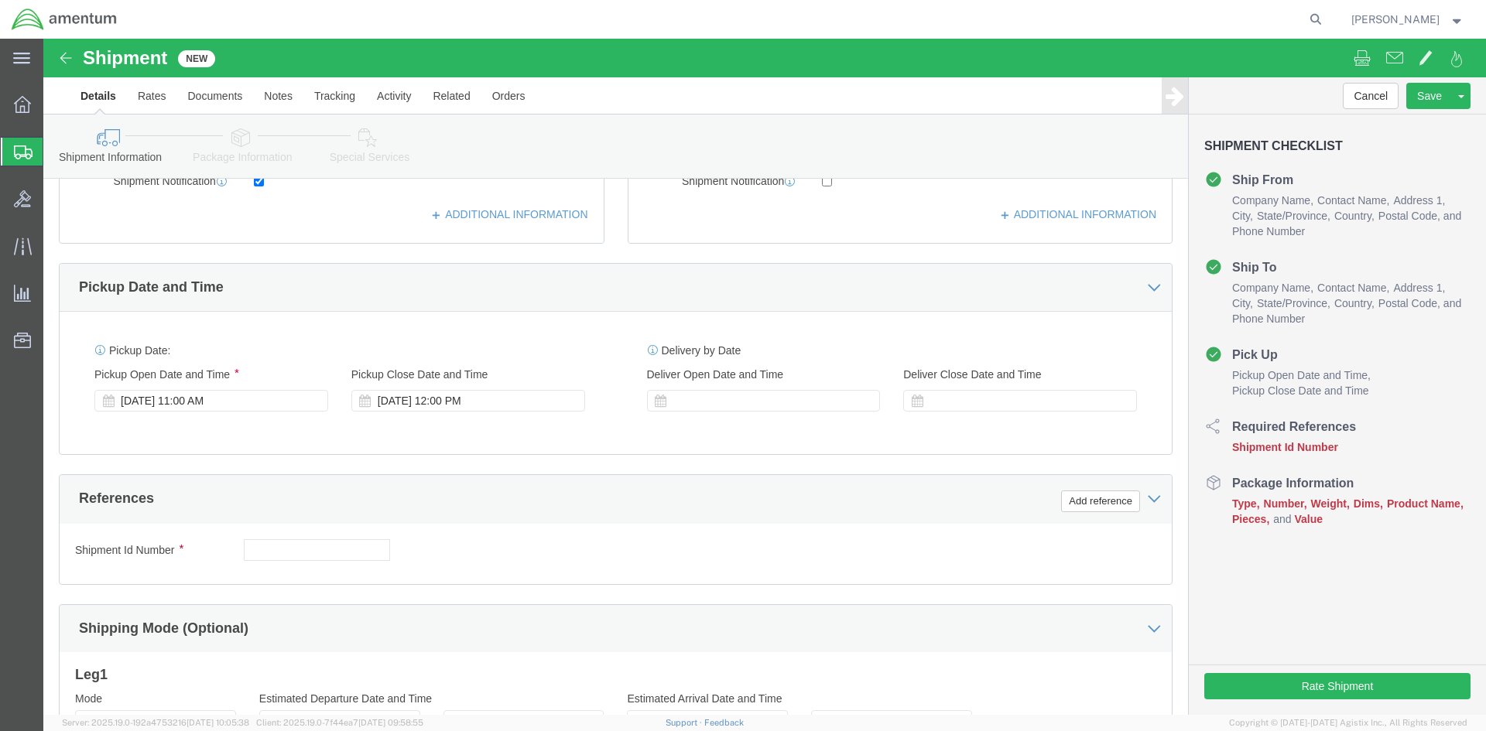
scroll to position [464, 0]
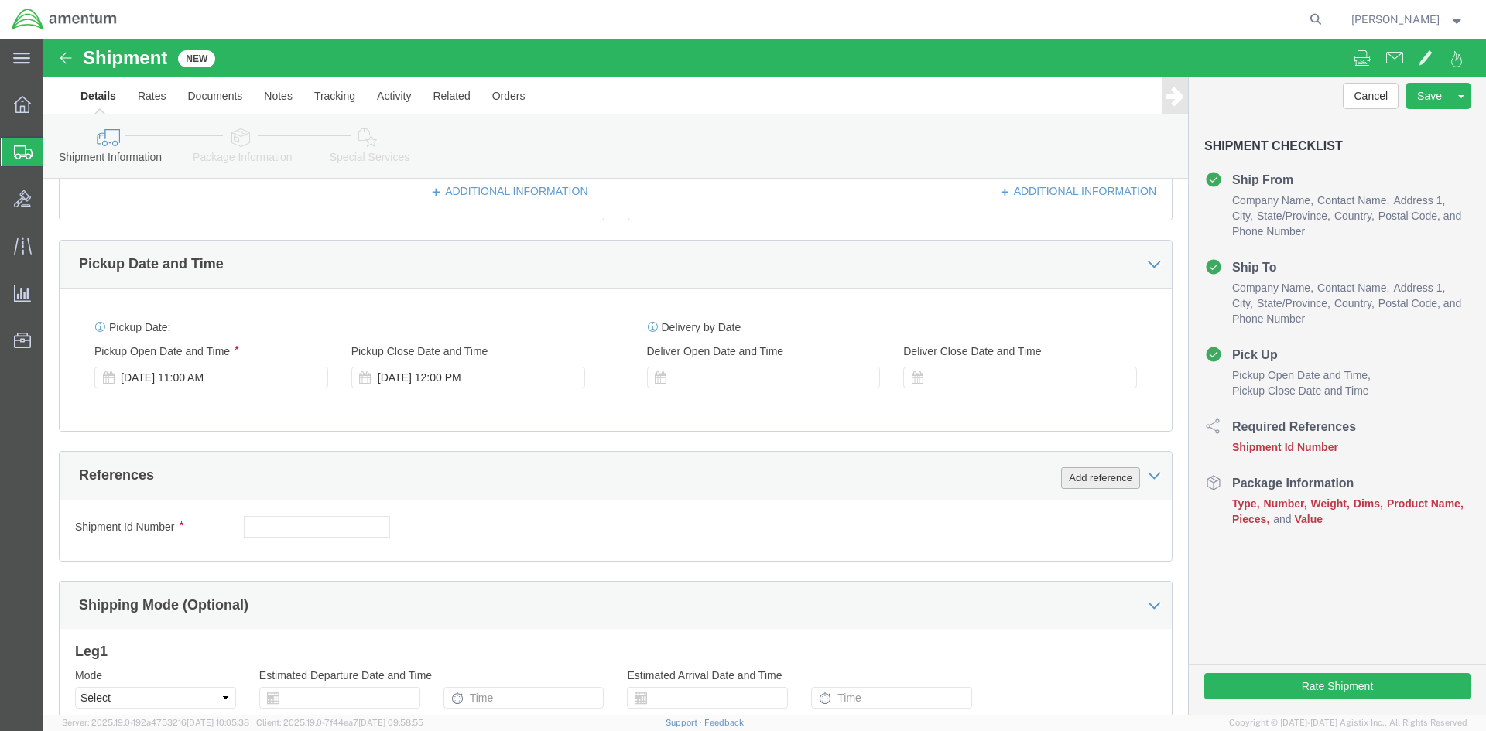
click button "Add reference"
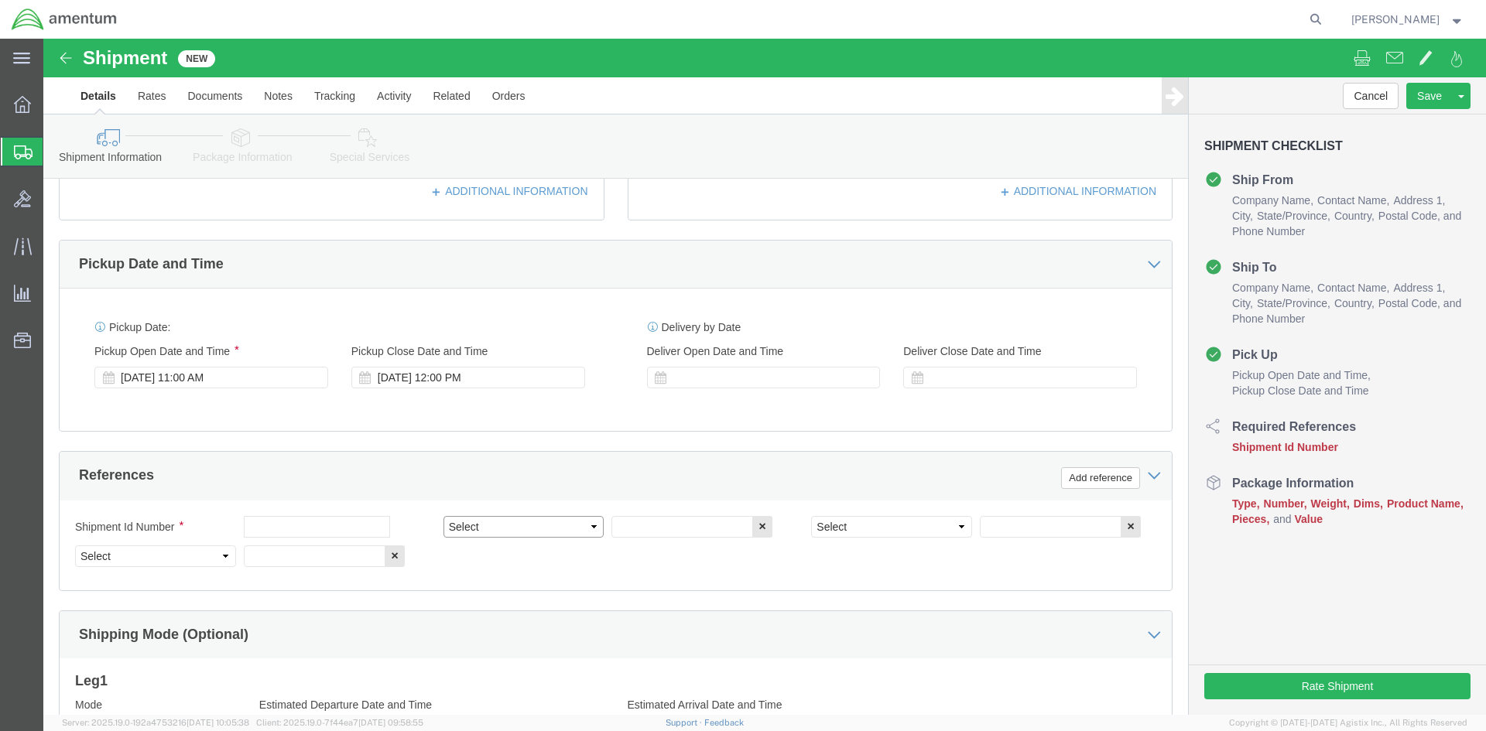
click select "Select Account Type Activity ID Airline Appointment Number ASN Batch Request # …"
select select "CUSTREF"
click select "Select Account Type Activity ID Airline Appointment Number ASN Batch Request # …"
select select "DEPT"
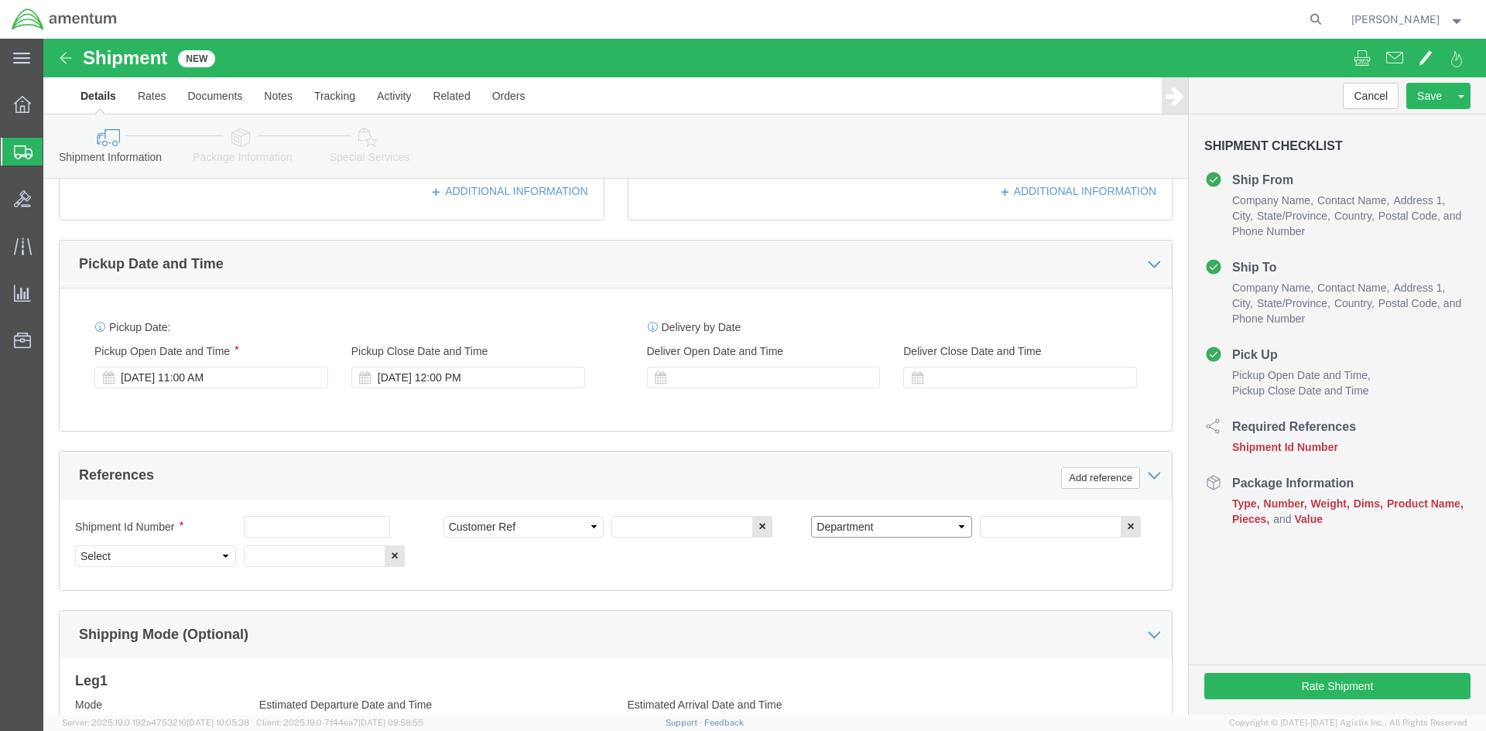
click select "Select Account Type Activity ID Airline Appointment Number ASN Batch Request # …"
select select "PROJNUM"
click select "Select Account Type Activity ID Airline Appointment Number ASN Batch Request # …"
click input "text"
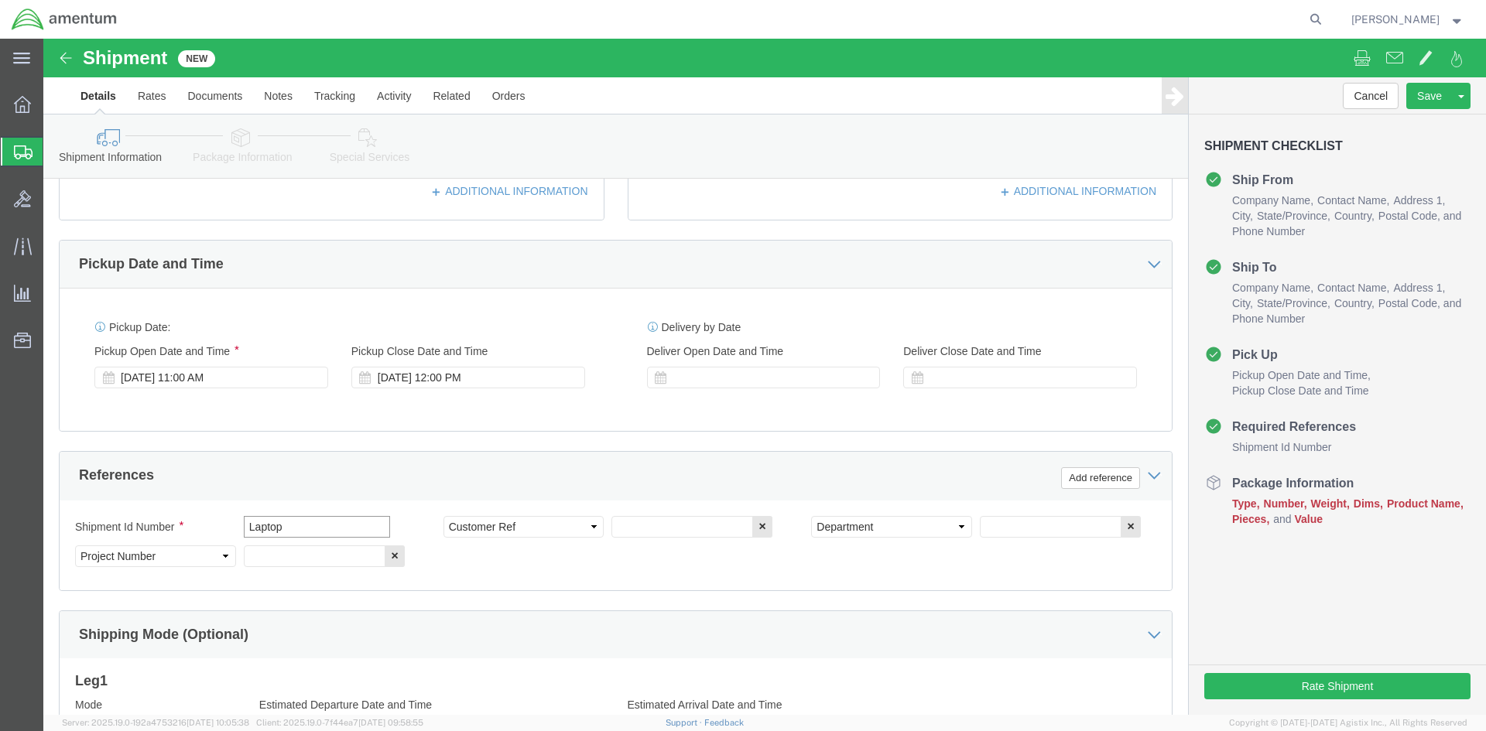
type input "Laptop"
click input "text"
type input "Laptop"
click input "text"
type input "CBP"
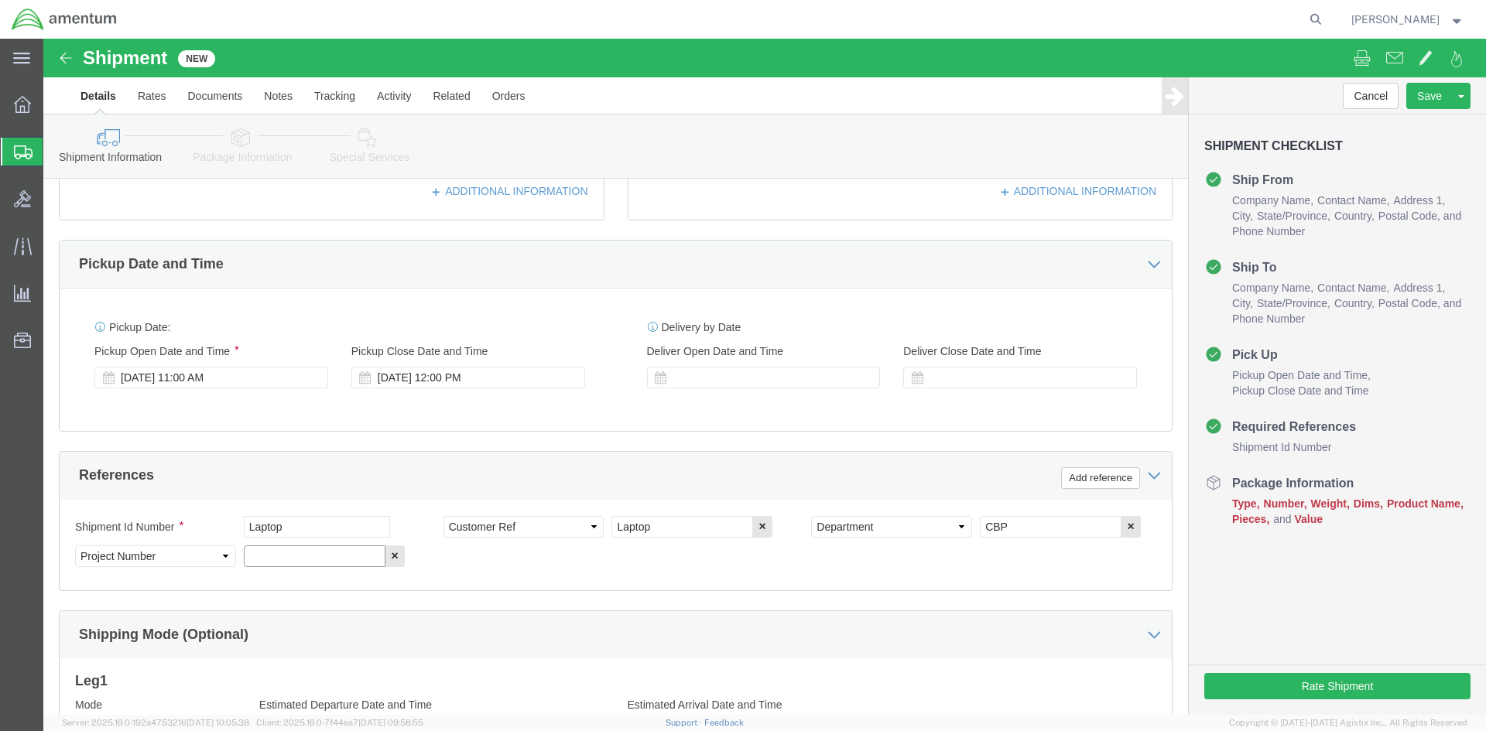
click input "text"
click div "6118.03.0302219.000.NCR.0000"
click input "6118.03.0302219.000.NCR.0000"
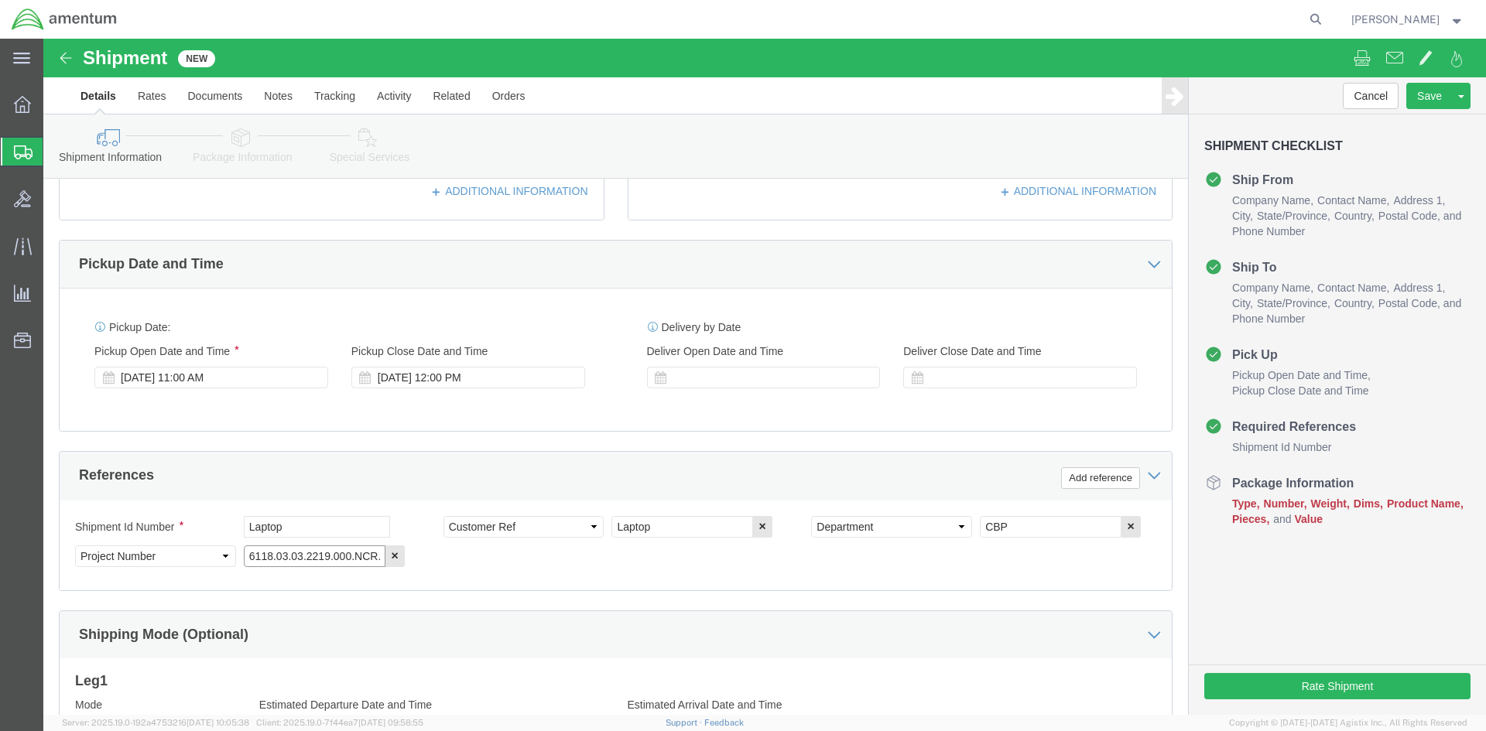
type input "6118.03.03.2219.000.NCR.0000"
click div "Shipment Id Number Laptop Select Account Type Activity ID Airline Appointment N…"
click input "6118.03.03.2219.000.NCR.0000"
click div "Shipment Id Number Laptop Select Account Type Activity ID Airline Appointment N…"
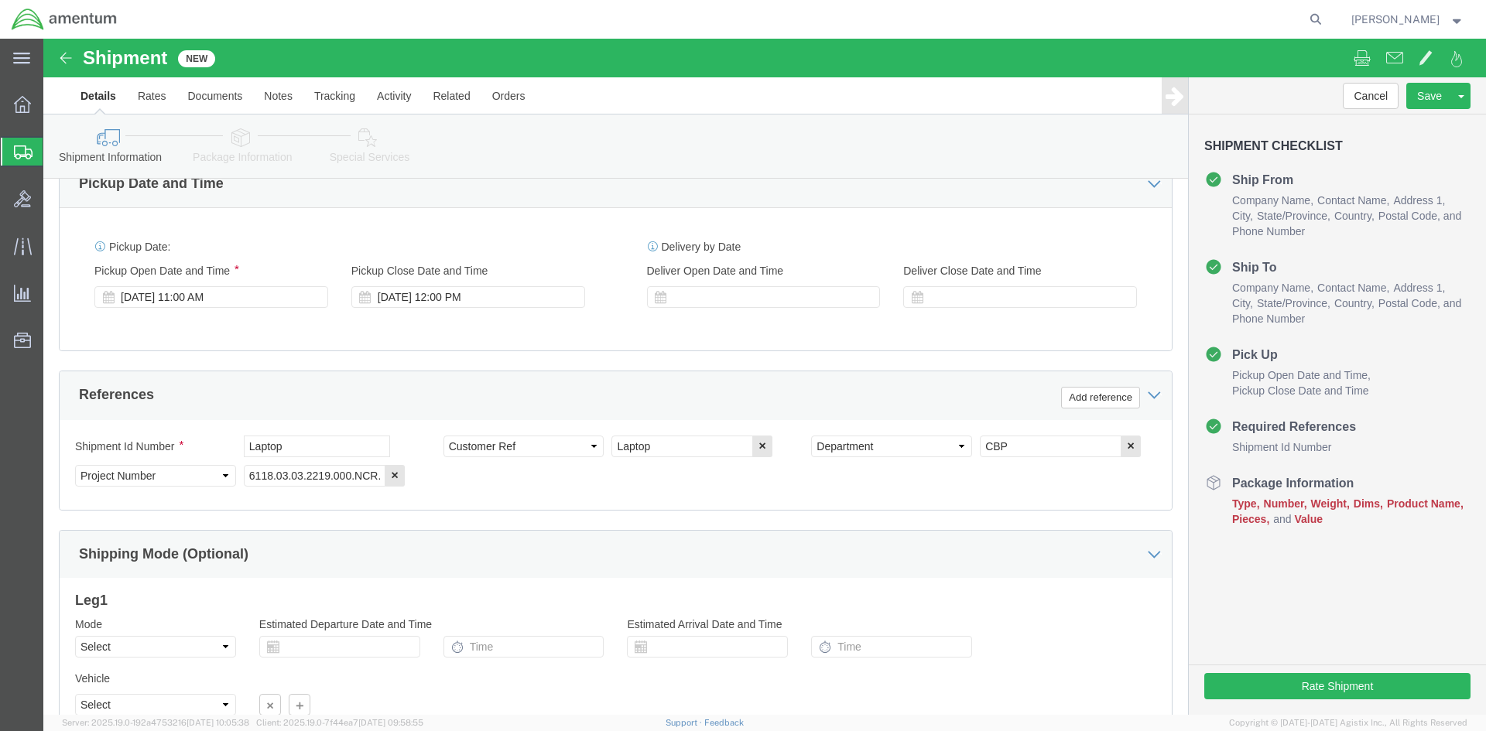
scroll to position [682, 0]
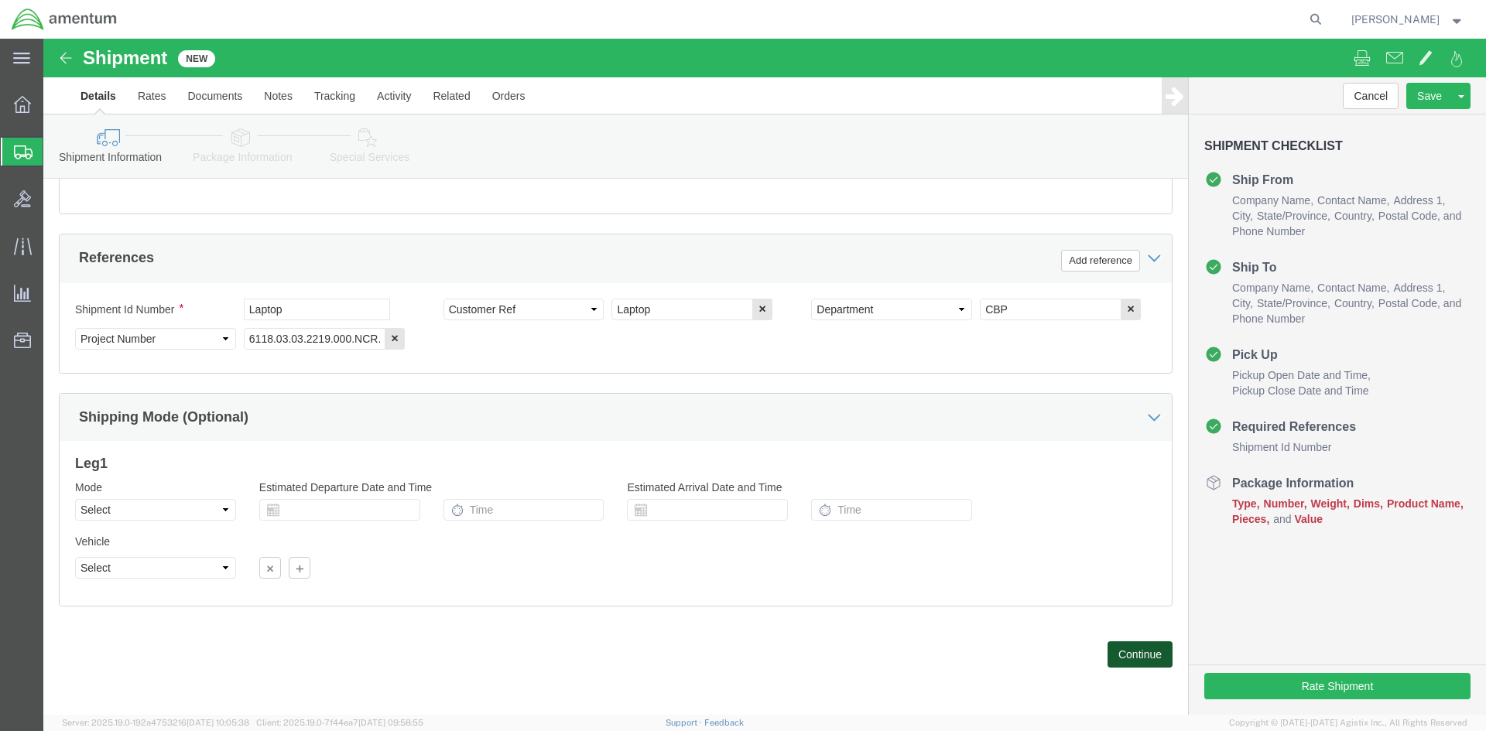
click button "Continue"
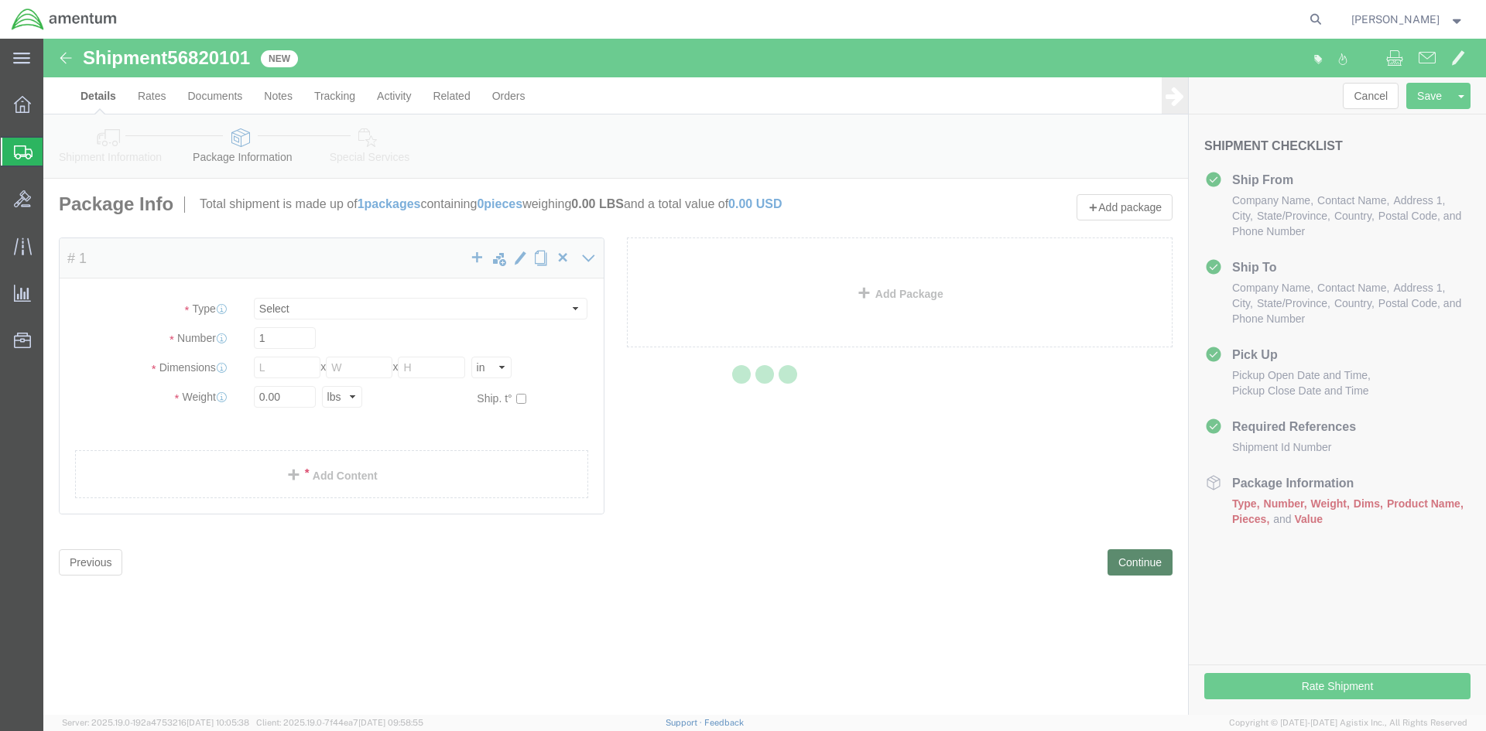
select select "CBOX"
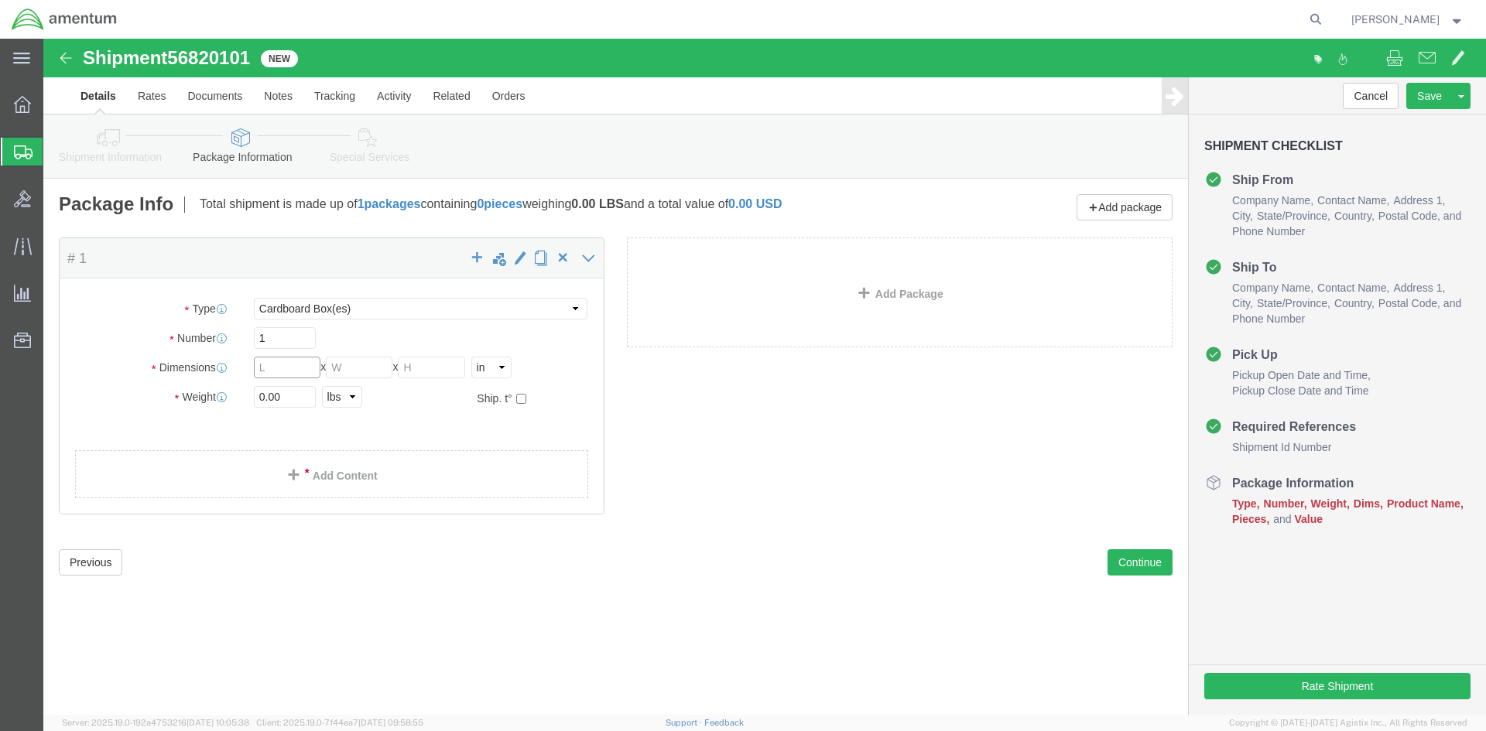
click input "text"
type input "17"
click input "text"
type input "4"
click input "text"
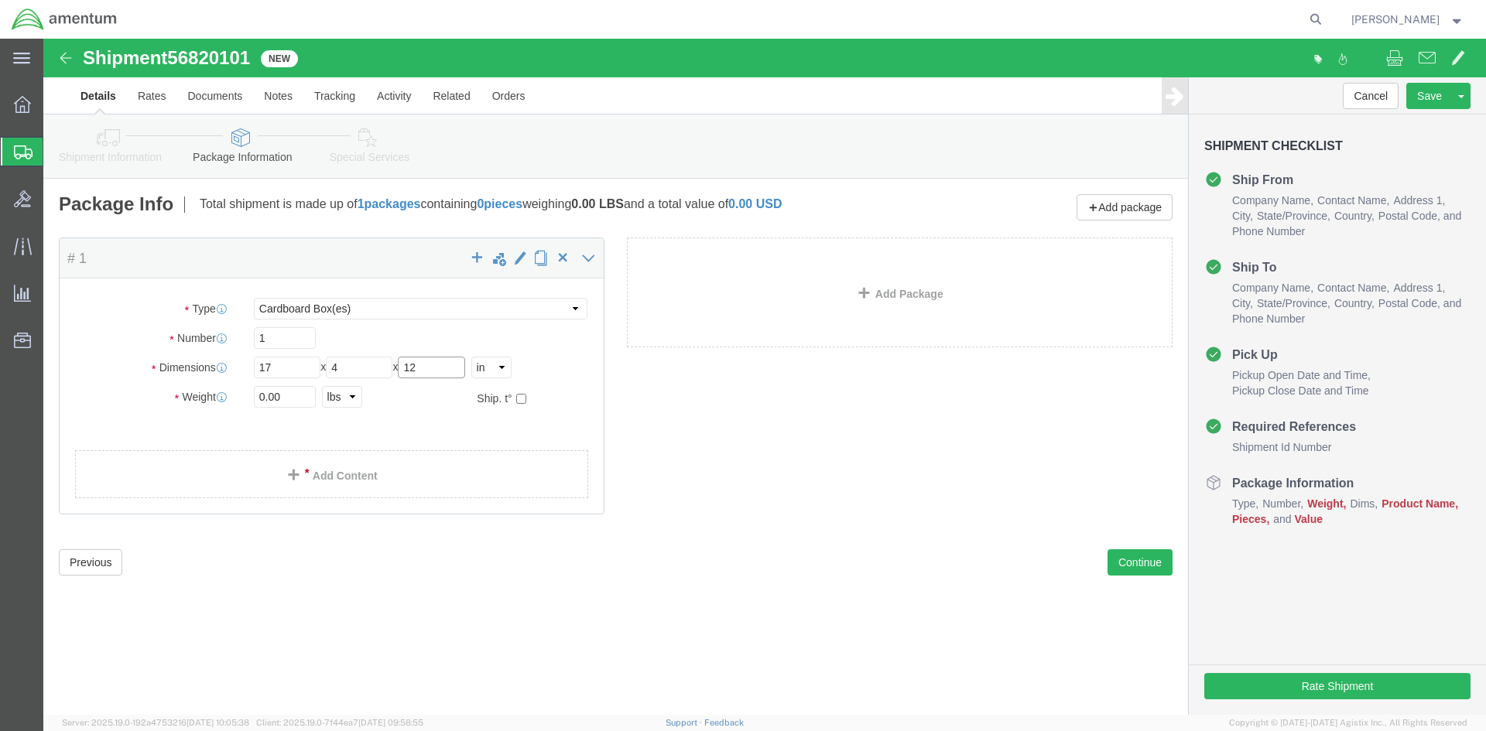
type input "12"
drag, startPoint x: 247, startPoint y: 355, endPoint x: 135, endPoint y: 353, distance: 111.5
click div "Weight 0.00 Select kgs lbs Ship. t°"
type input "6.00"
click div "Package Content # 1 x Package Type Select BCK Boxes Bale(s) Basket(s) Bolt(s) B…"
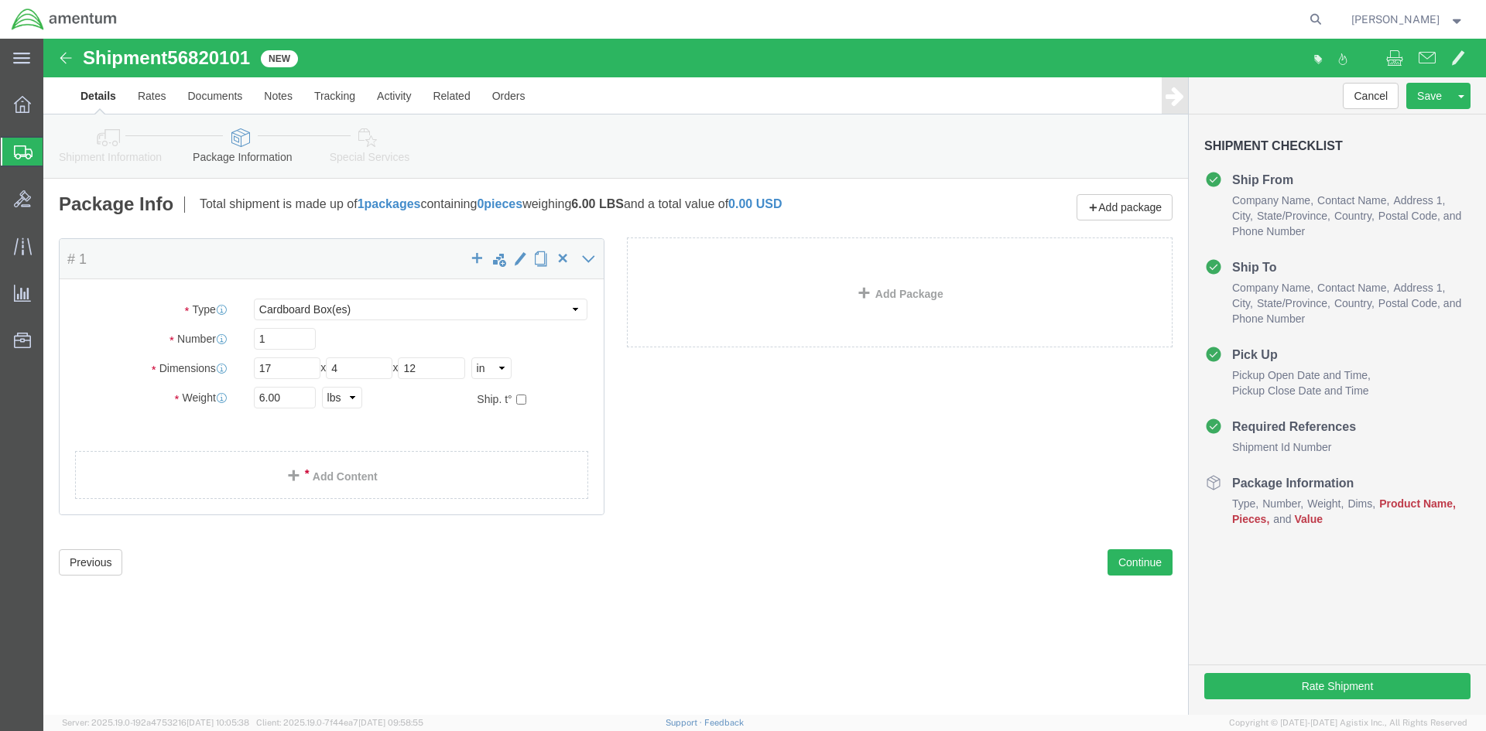
click div "Package Content # 1 x Package Type Select BCK Boxes Bale(s) Basket(s) Bolt(s) B…"
click link "Add Content"
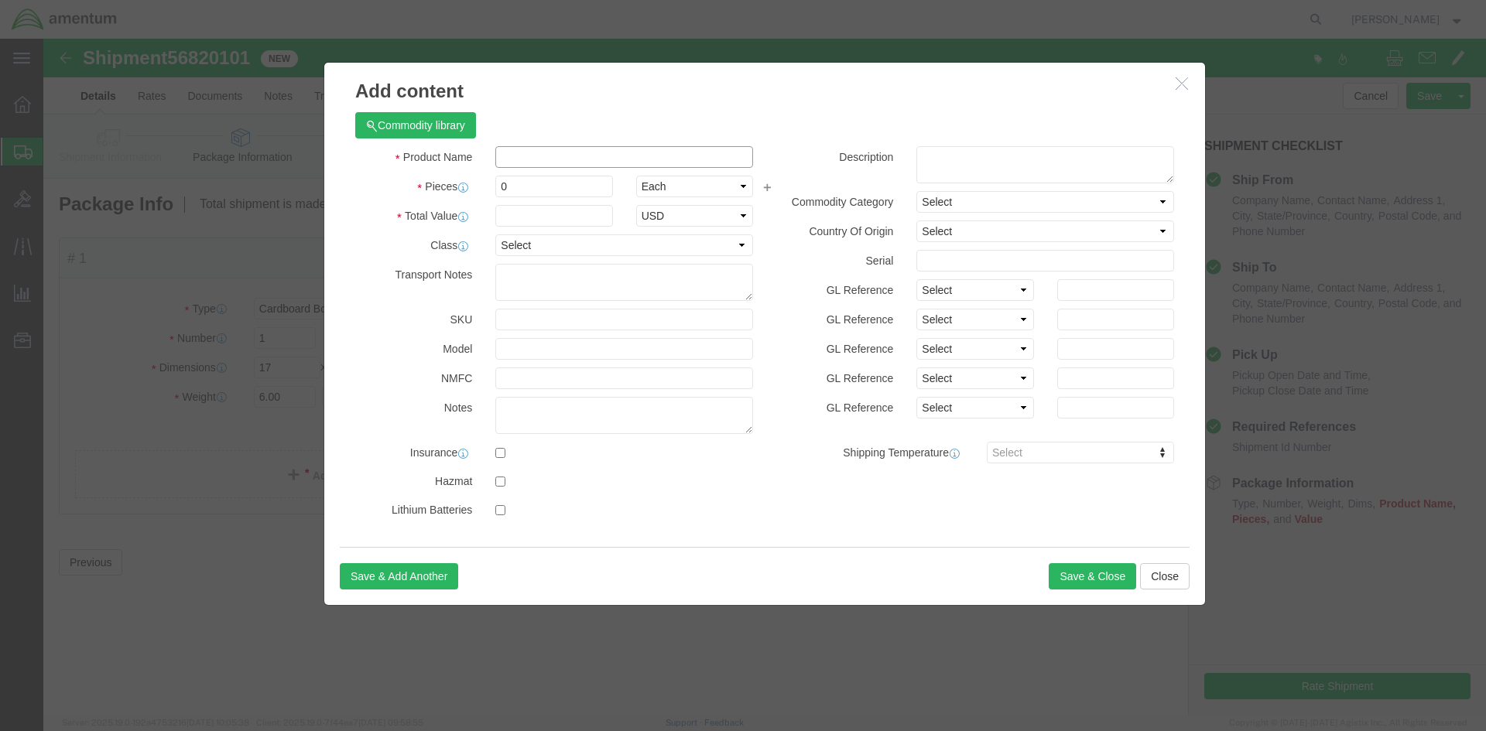
click input "text"
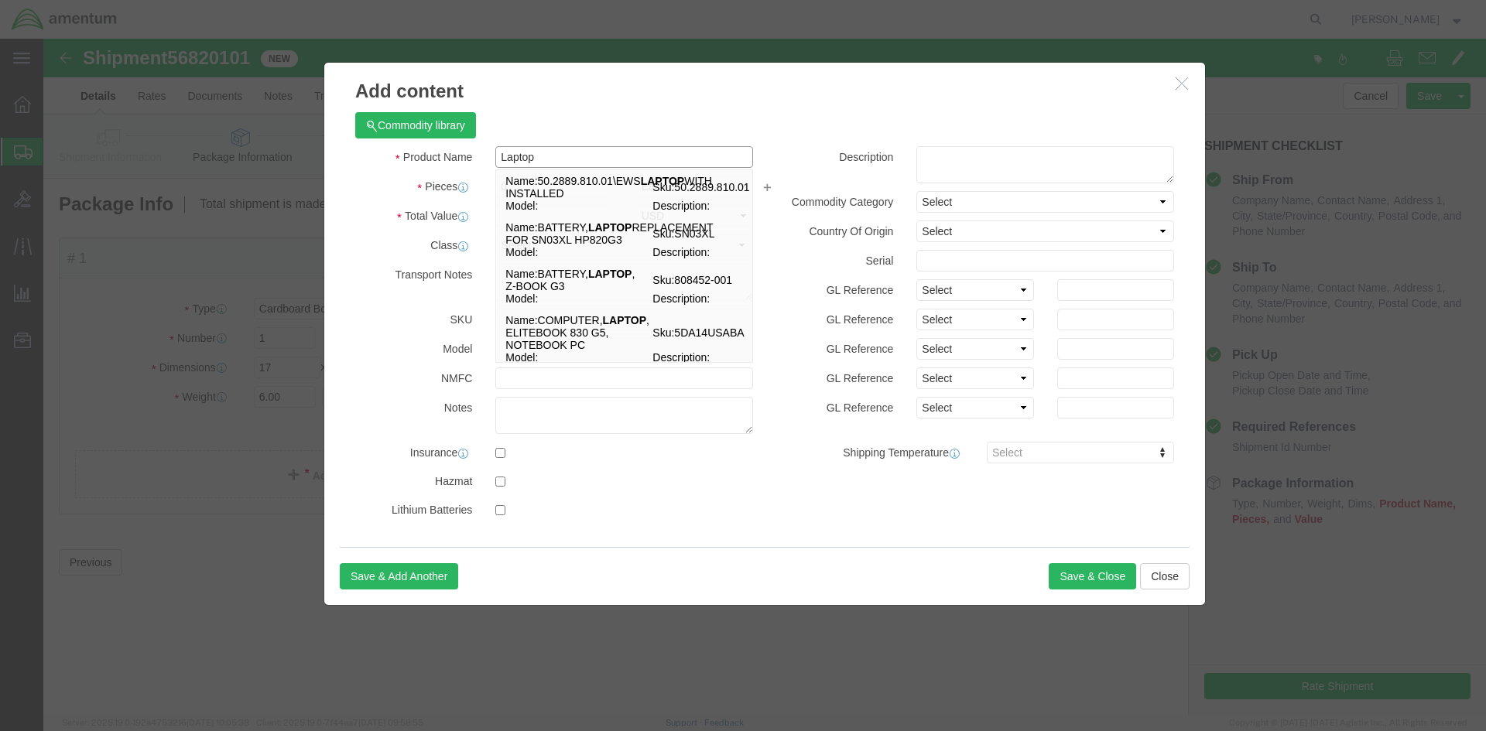
type input "Laptop"
click h3 "Add content"
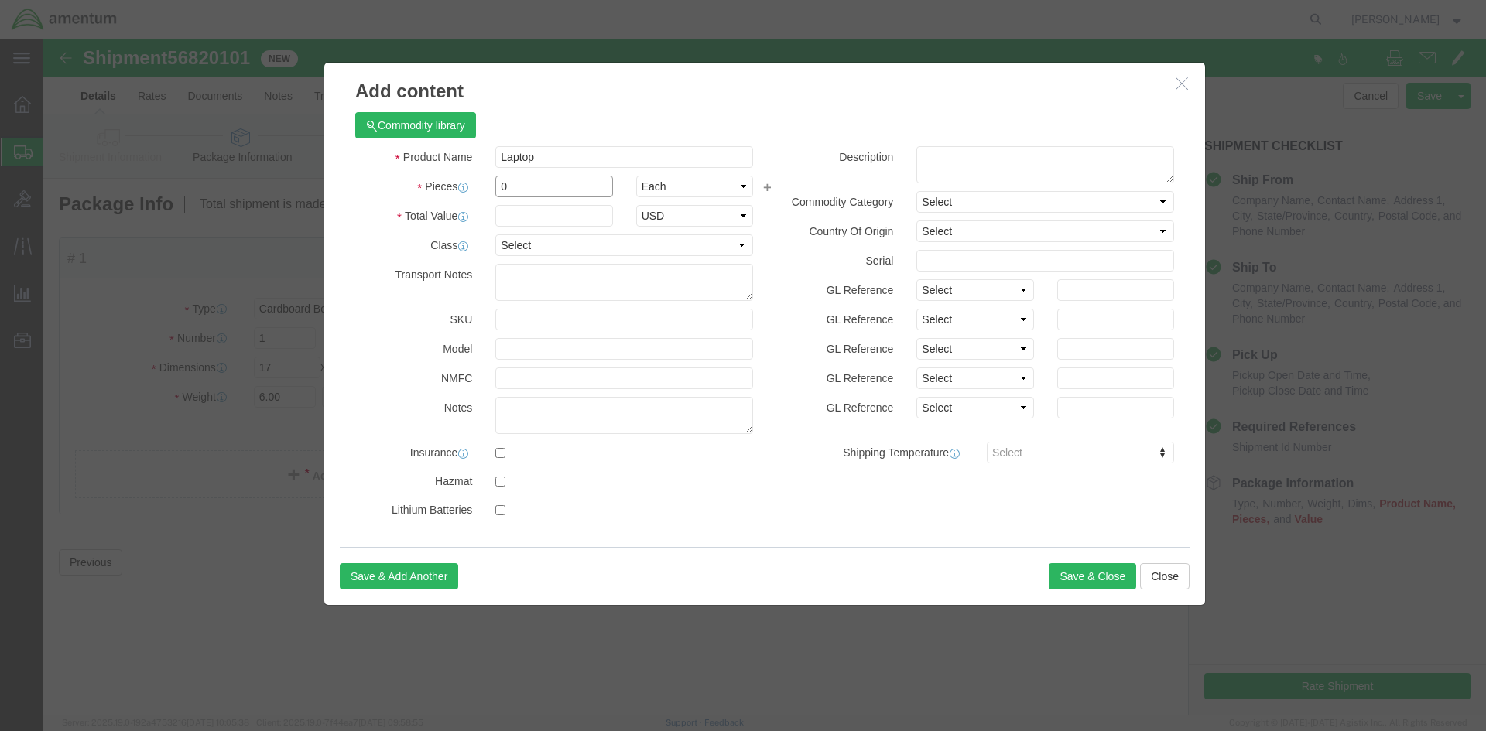
click input "0"
type input "1"
click input "text"
type input "500"
click input "checkbox"
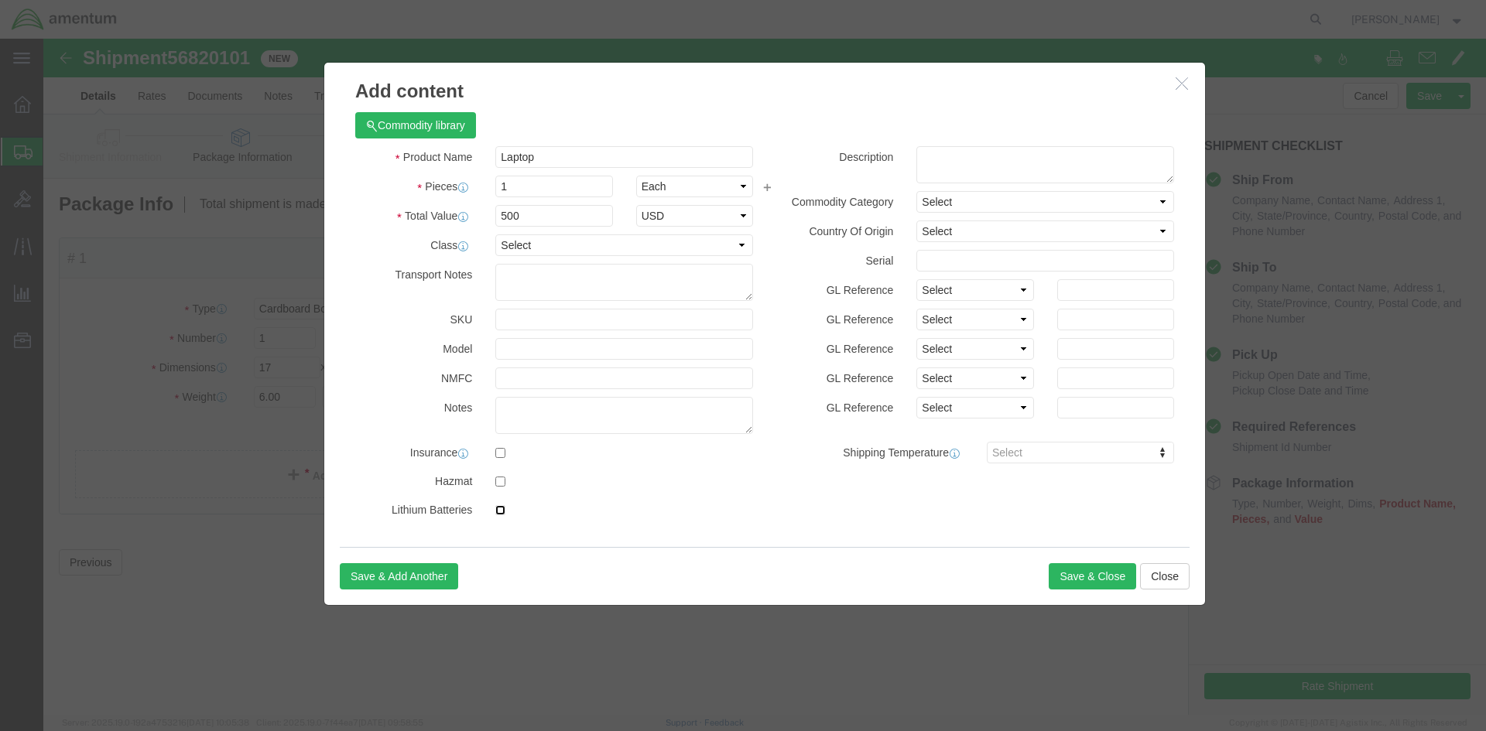
checkbox input "true"
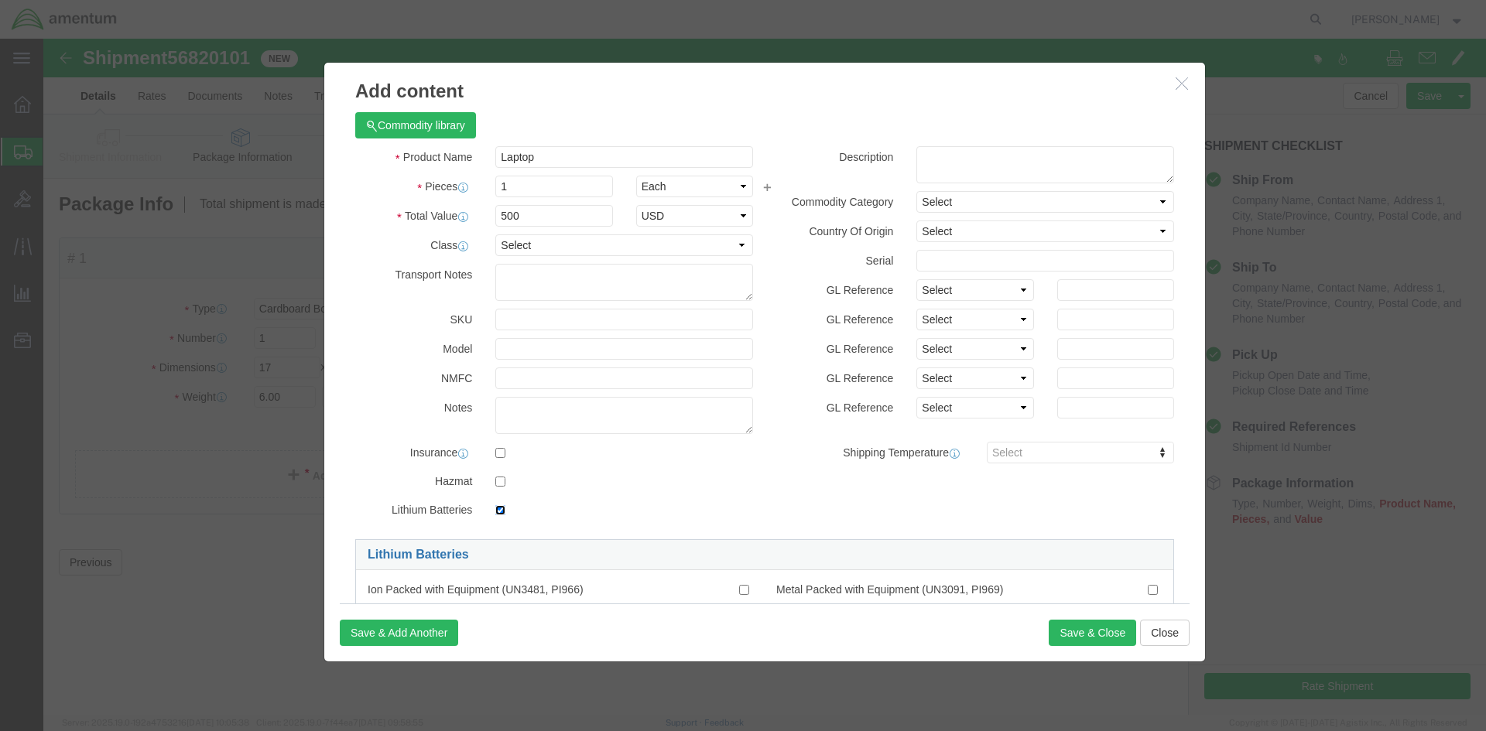
scroll to position [75, 0]
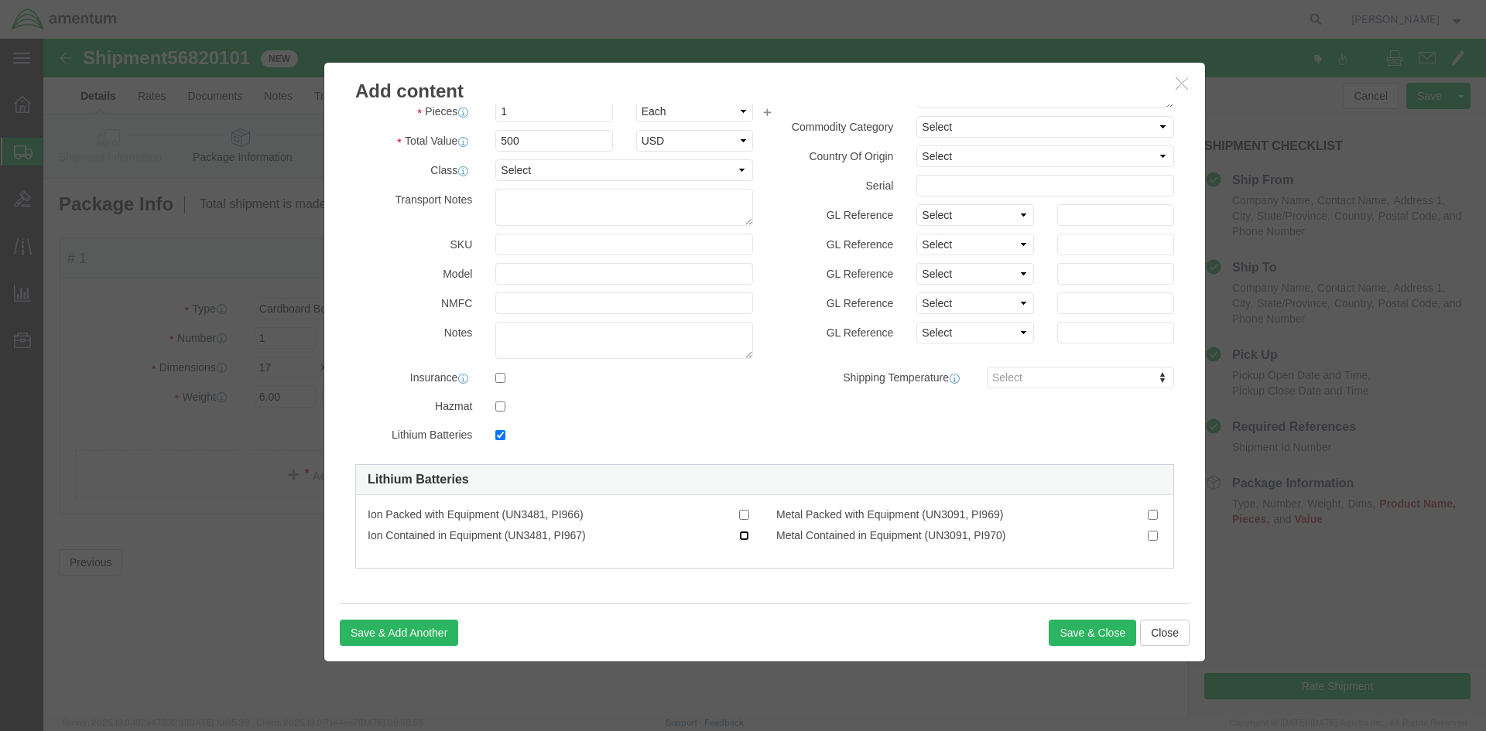
click input "Ion Contained in Equipment (UN3481, PI967)"
checkbox input "true"
click button "Save & Close"
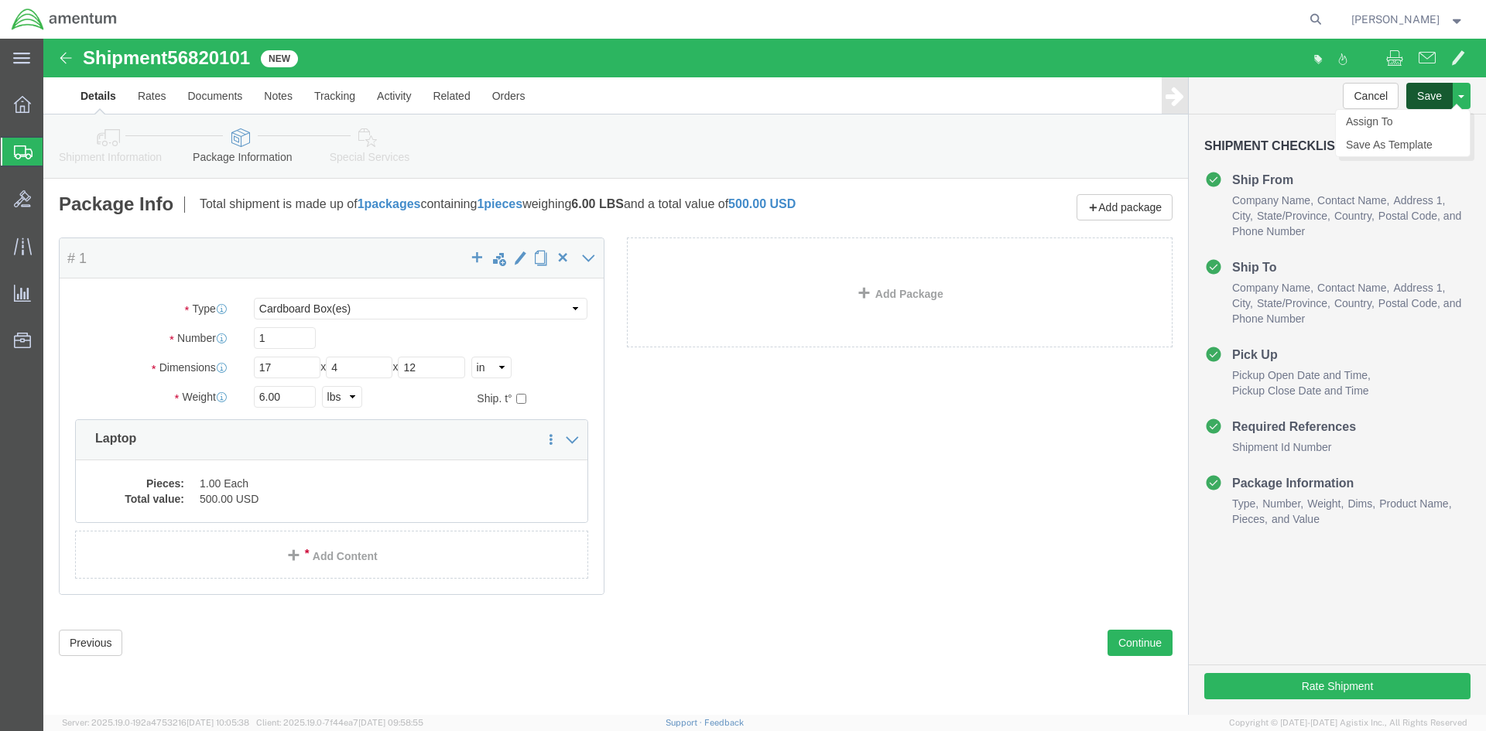
click button "Save"
